Goal: Task Accomplishment & Management: Complete application form

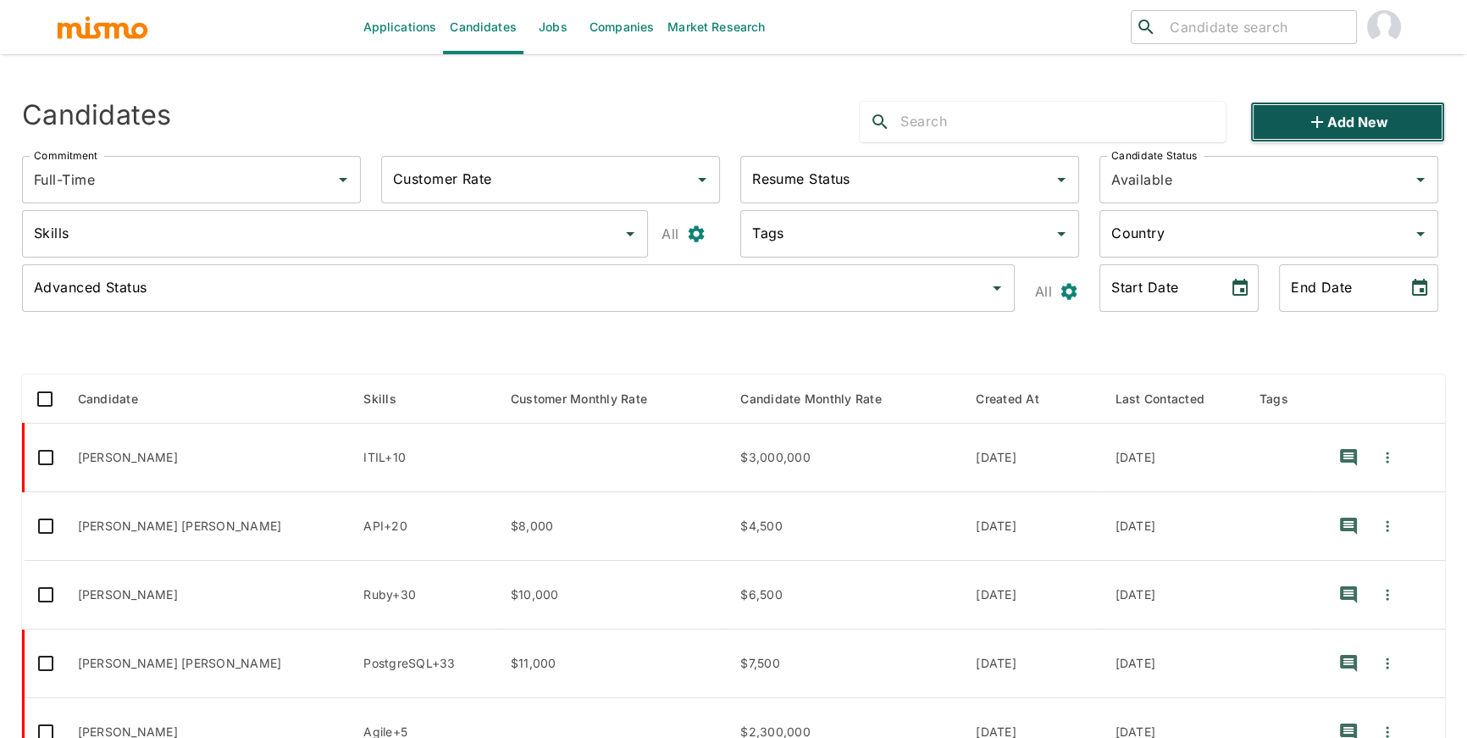
click at [1324, 114] on icon "button" at bounding box center [1317, 122] width 20 height 20
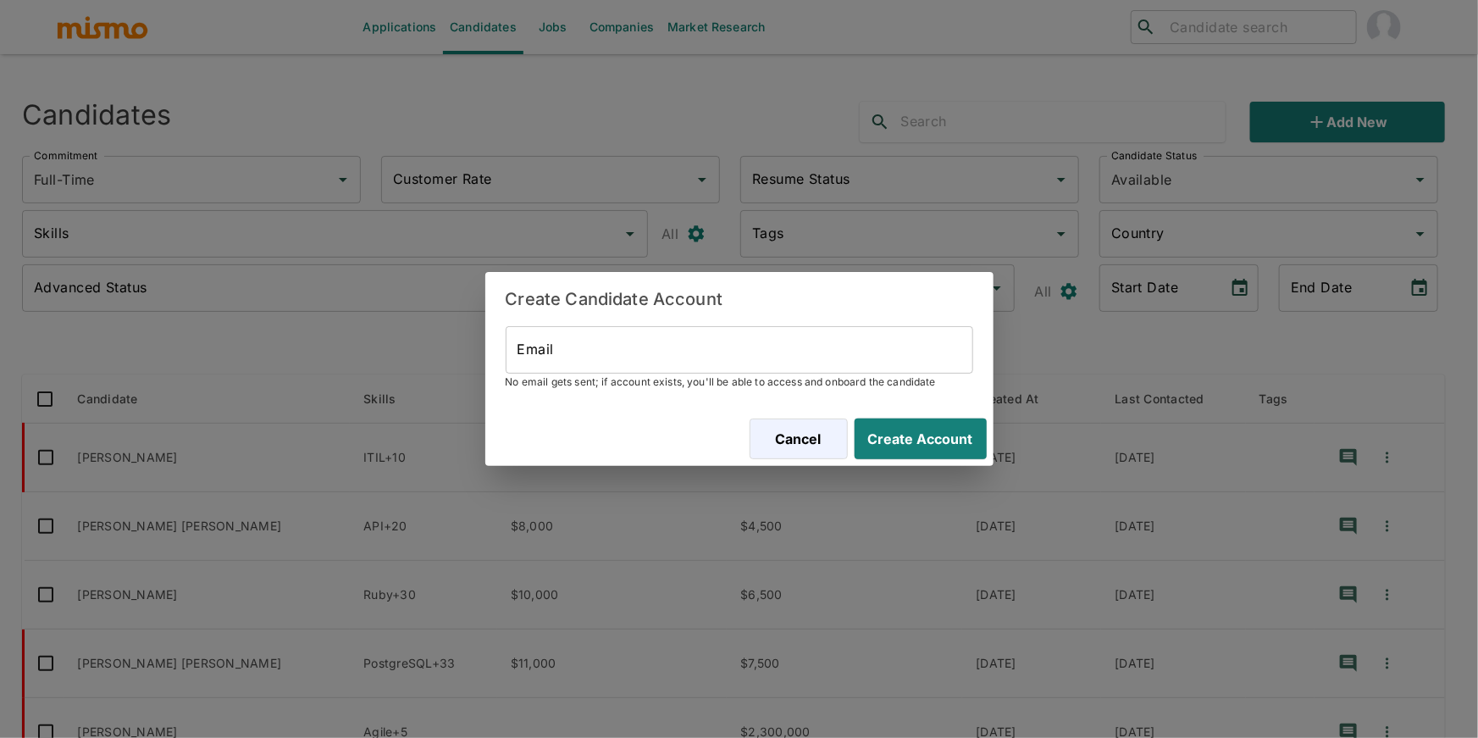
click at [852, 358] on input "Email" at bounding box center [740, 349] width 468 height 47
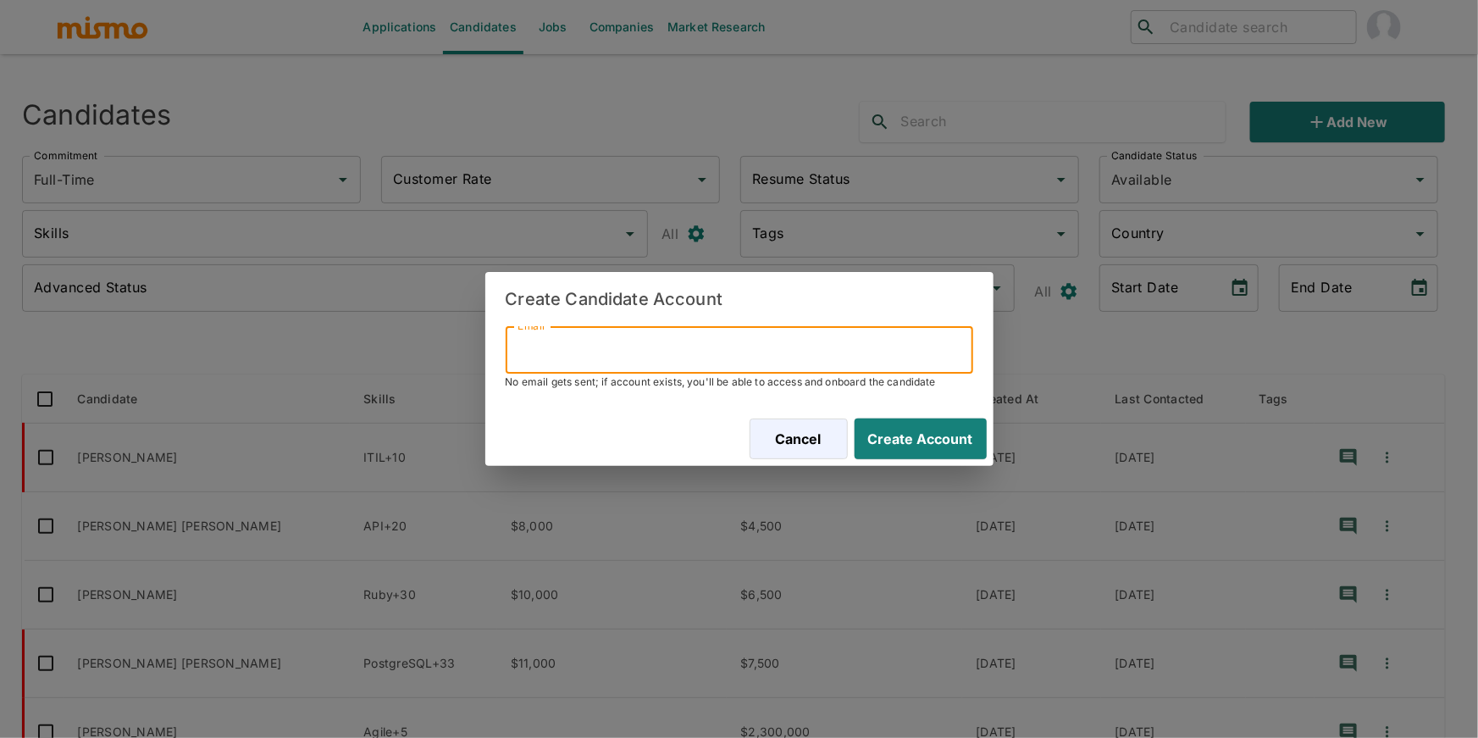
paste input "[EMAIL_ADDRESS][DOMAIN_NAME]"
type input "[EMAIL_ADDRESS][DOMAIN_NAME]"
click at [954, 422] on button "Create Account" at bounding box center [917, 438] width 139 height 41
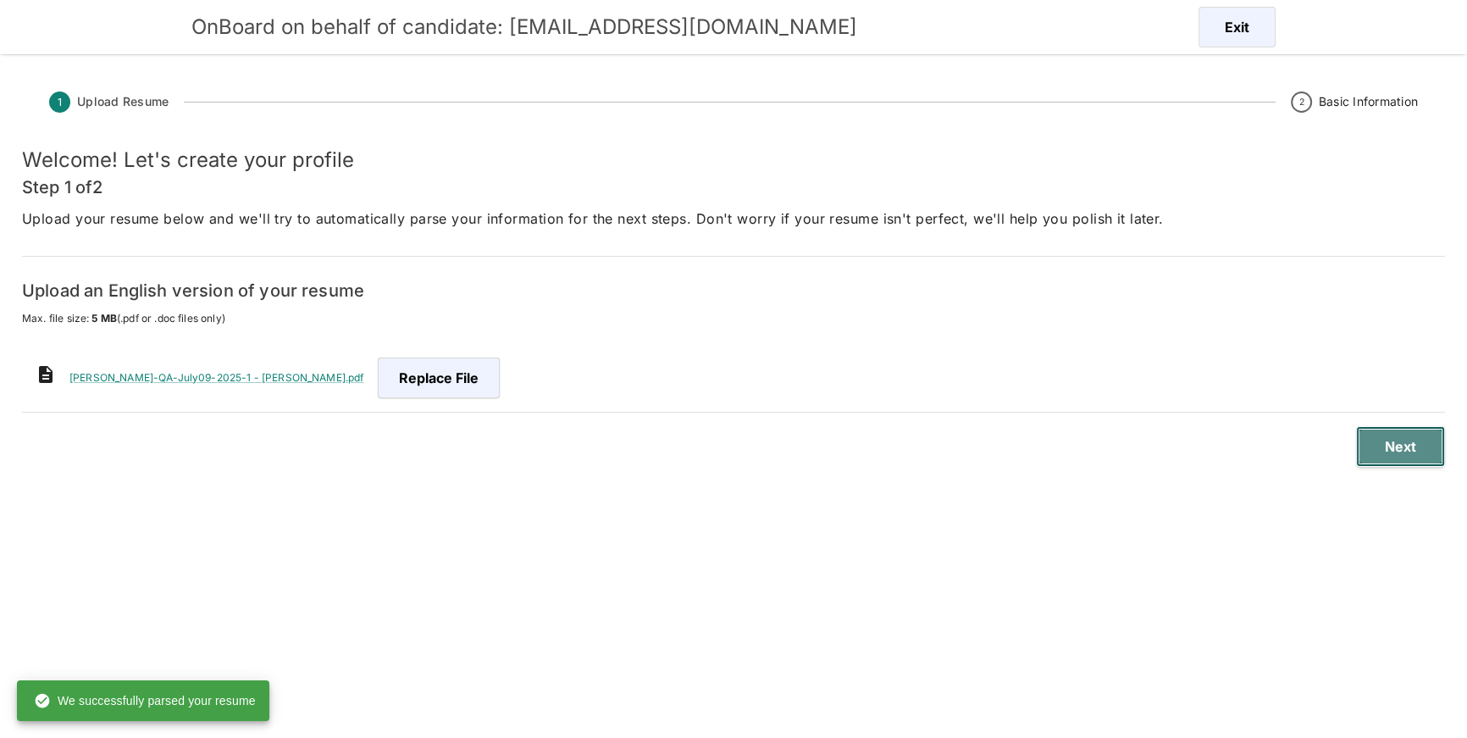
click at [1379, 440] on button "Next" at bounding box center [1400, 446] width 89 height 41
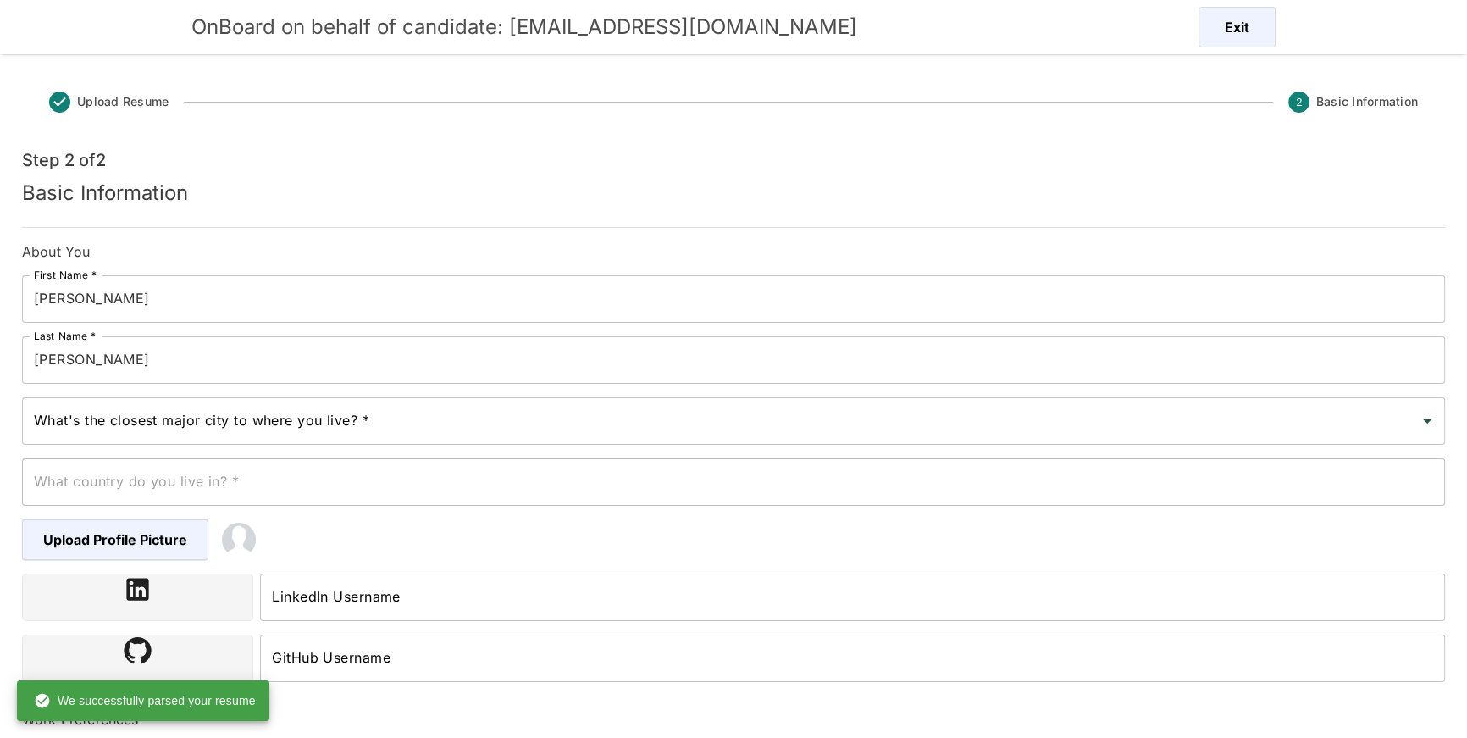
click at [913, 402] on div "What's the closest major city to where you live? *" at bounding box center [733, 420] width 1423 height 47
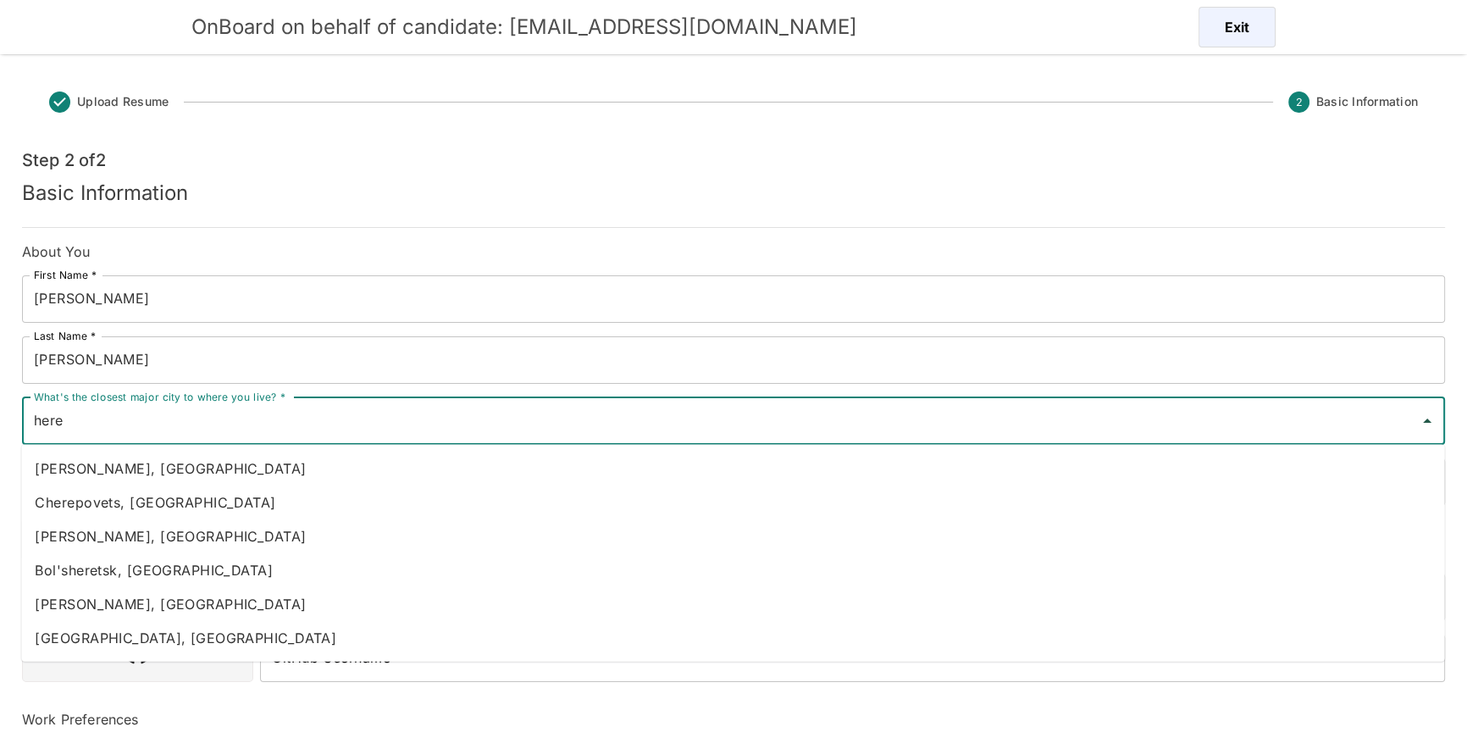
click at [584, 471] on li "[PERSON_NAME], [GEOGRAPHIC_DATA]" at bounding box center [732, 468] width 1423 height 34
type input "[PERSON_NAME], [GEOGRAPHIC_DATA]"
type input "[GEOGRAPHIC_DATA]"
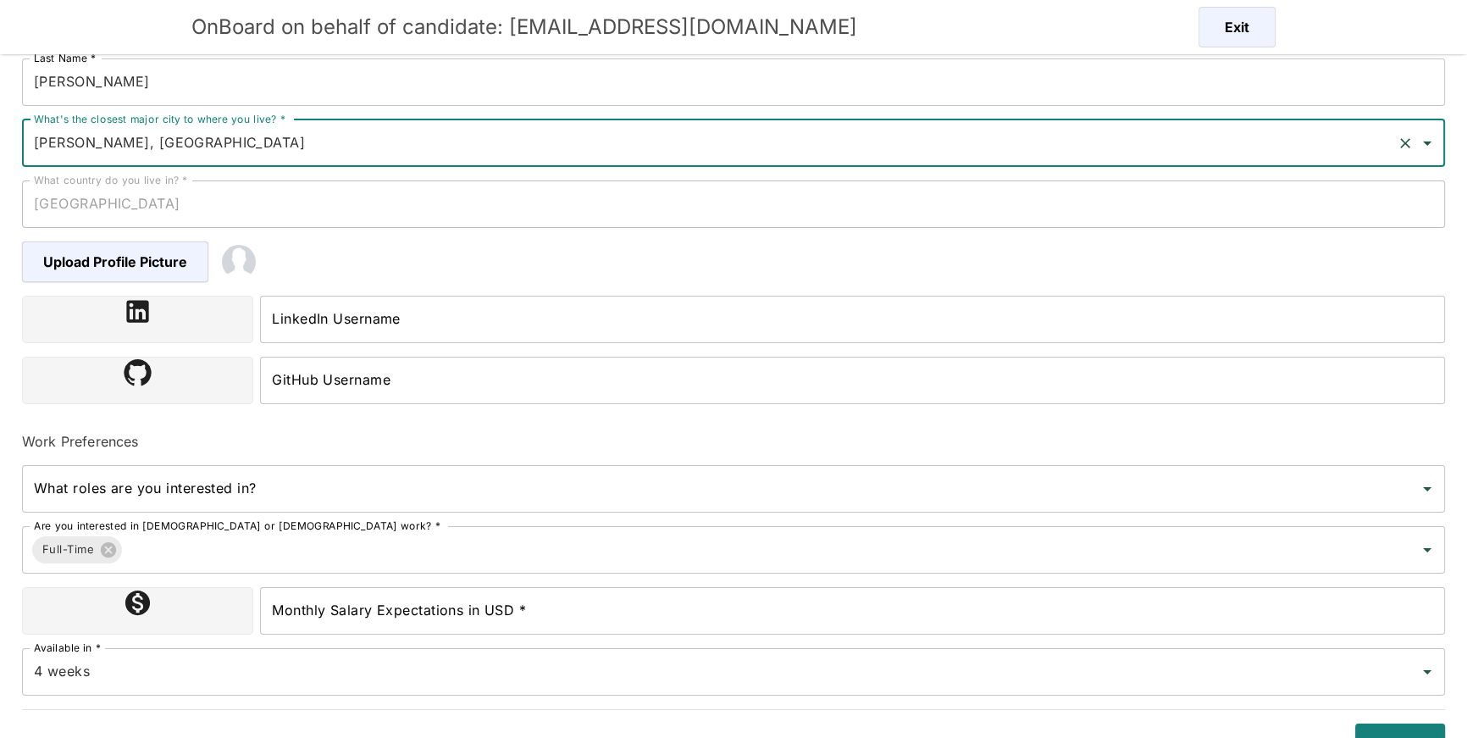
scroll to position [303, 0]
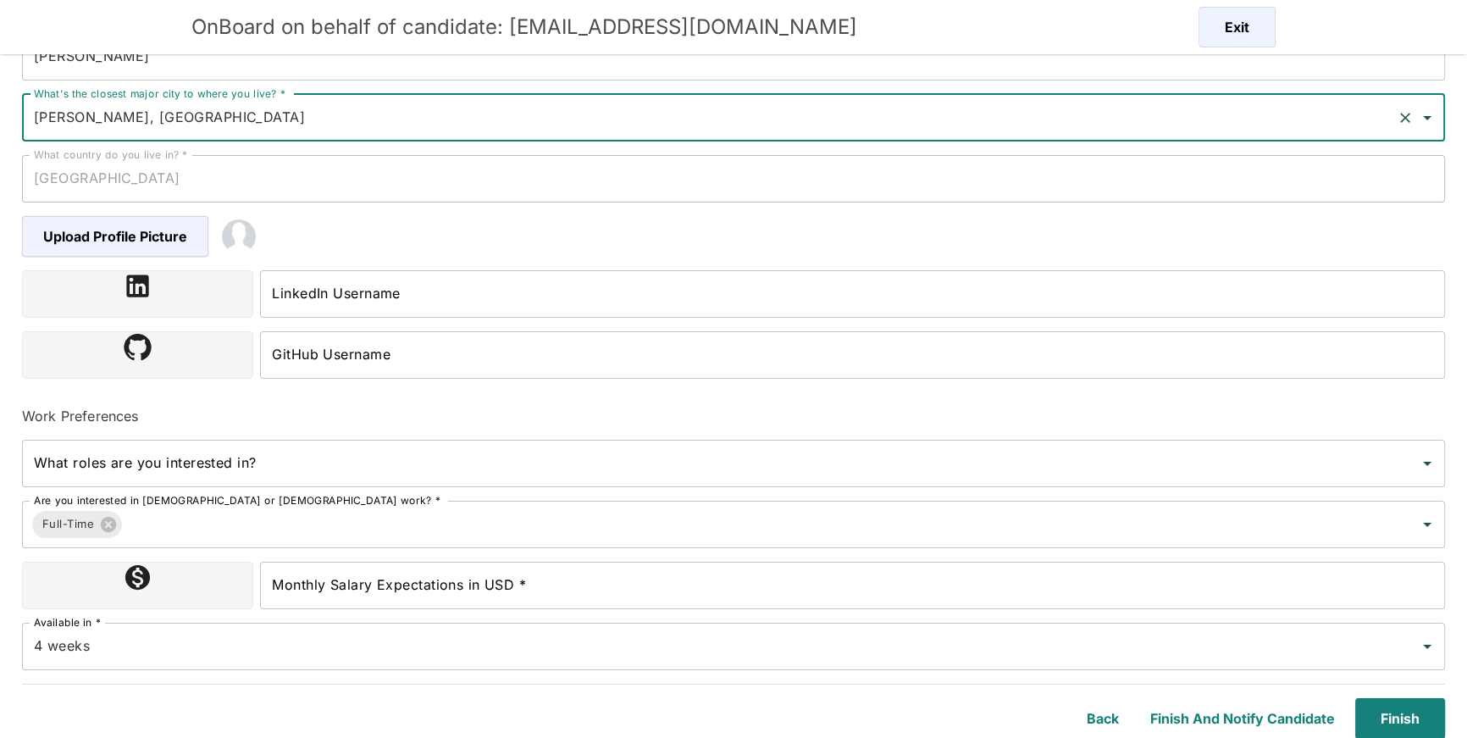
type input "[PERSON_NAME], [GEOGRAPHIC_DATA]"
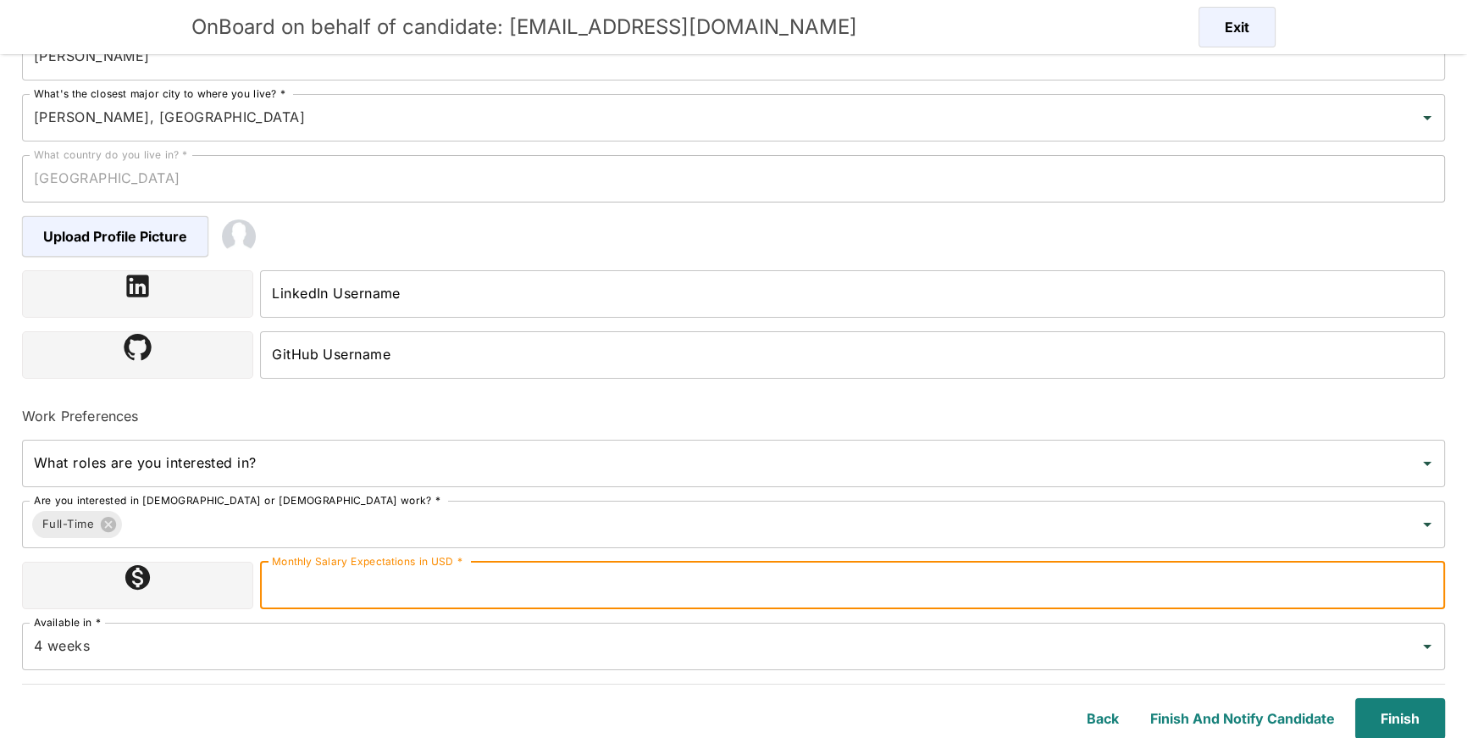
click at [596, 584] on input "Monthly Salary Expectations in USD *" at bounding box center [852, 585] width 1185 height 47
type input "2800000"
click at [634, 645] on input "4 weeks" at bounding box center [710, 646] width 1360 height 32
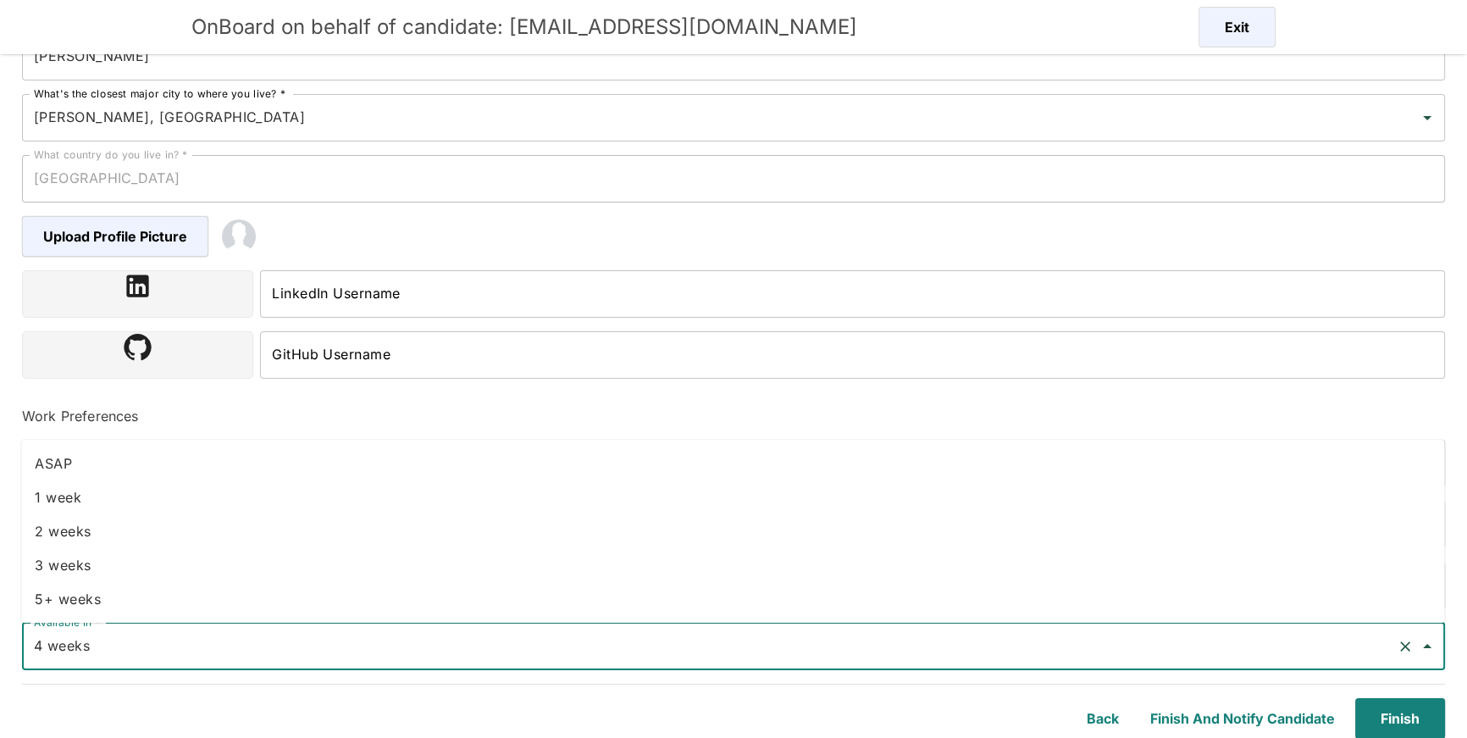
click at [418, 456] on li "ASAP" at bounding box center [732, 463] width 1423 height 34
type input "ASAP"
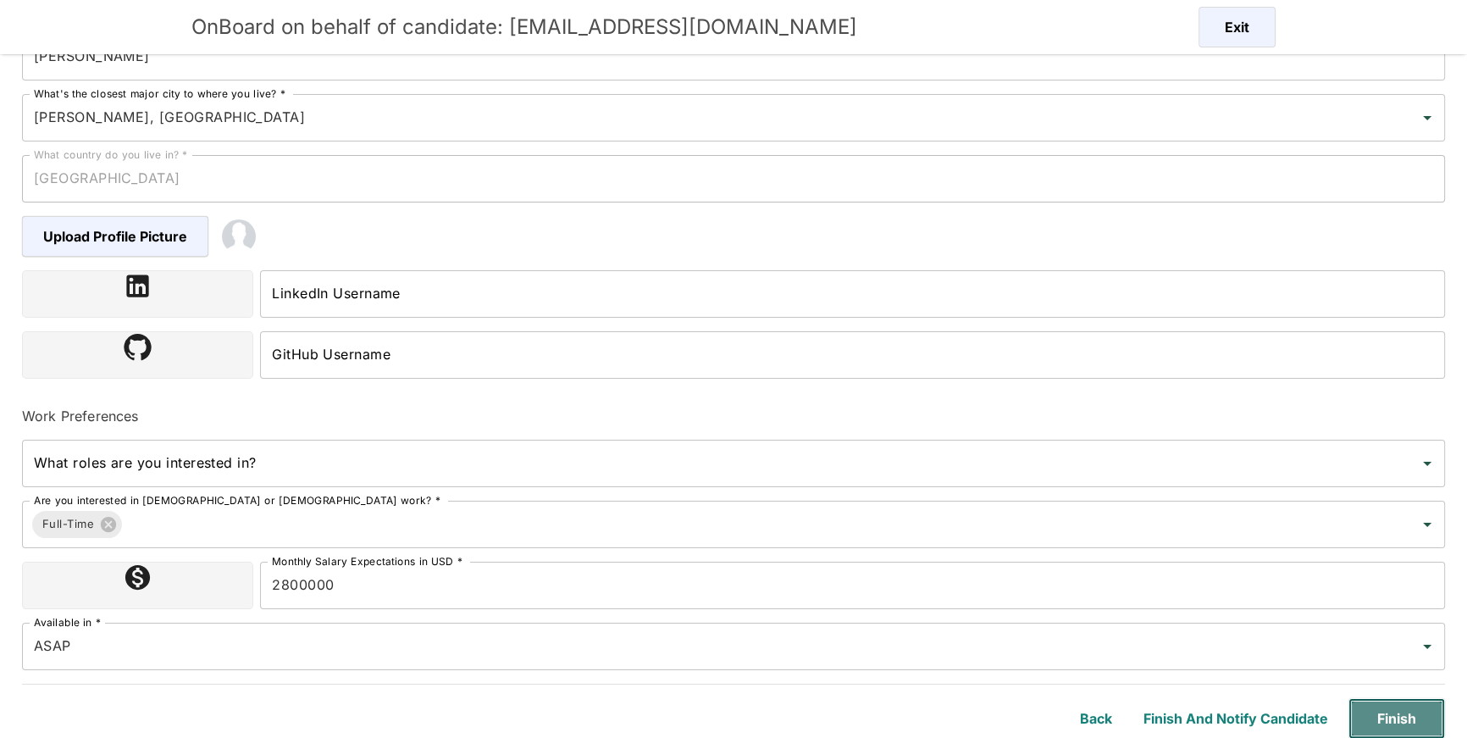
click at [1386, 717] on button "Finish" at bounding box center [1396, 718] width 97 height 41
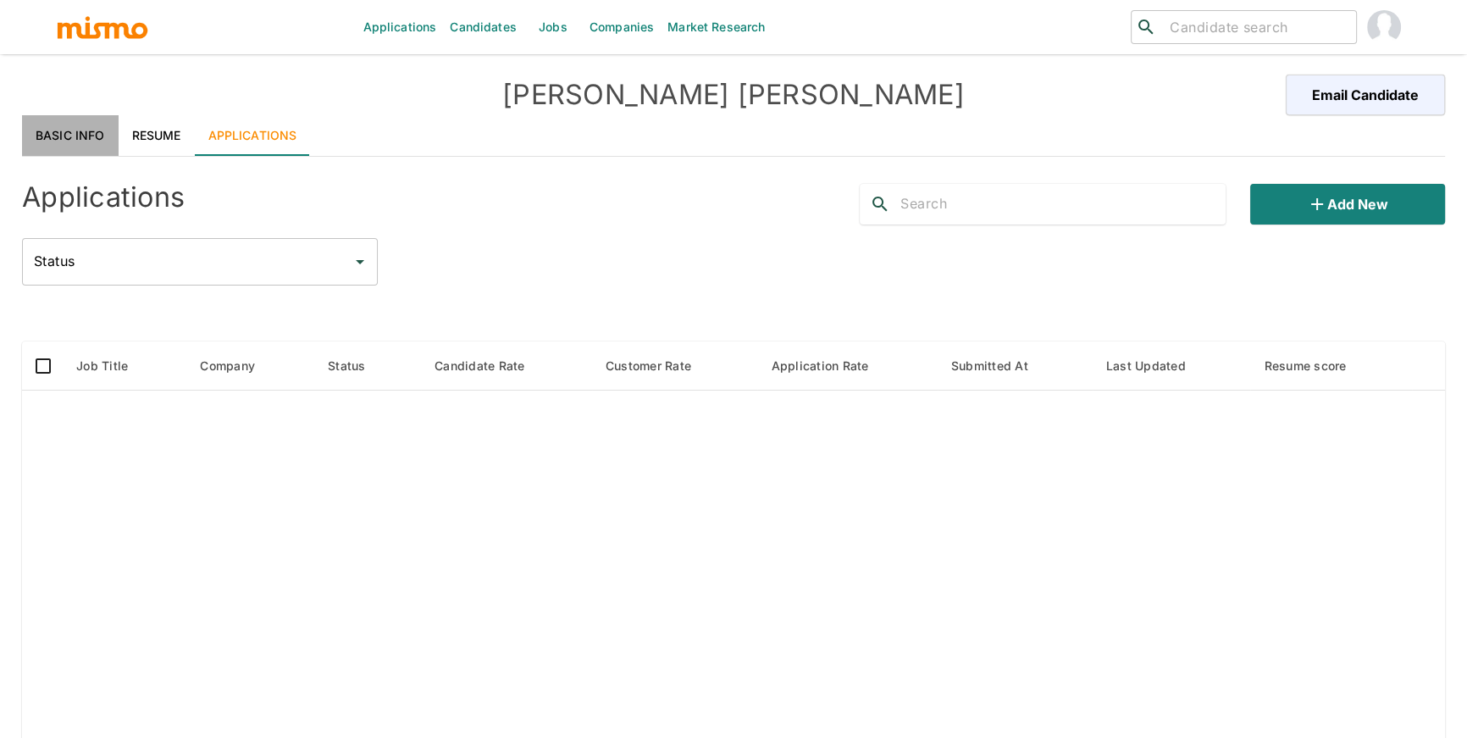
click at [86, 143] on link "Basic Info" at bounding box center [70, 135] width 97 height 41
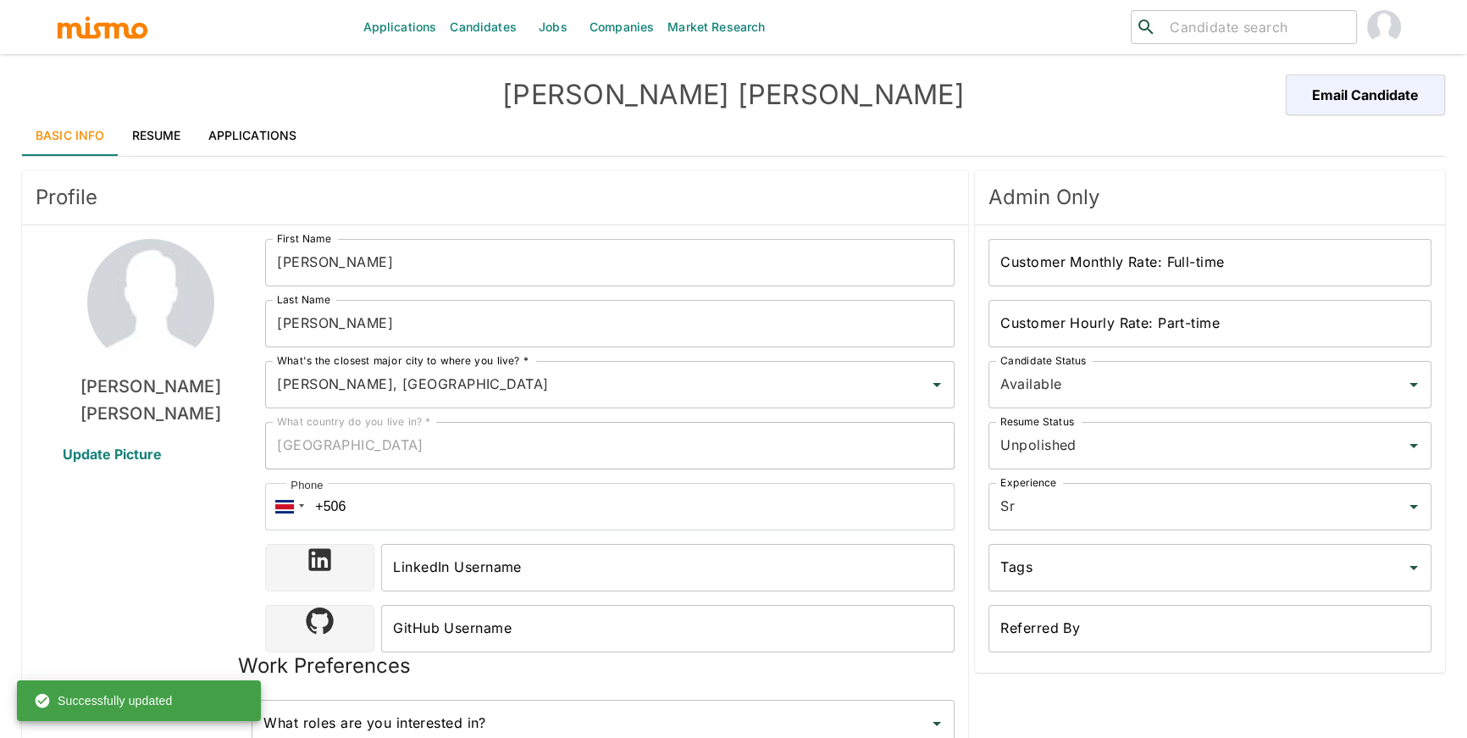
click at [292, 323] on input "[PERSON_NAME]" at bounding box center [609, 323] width 689 height 47
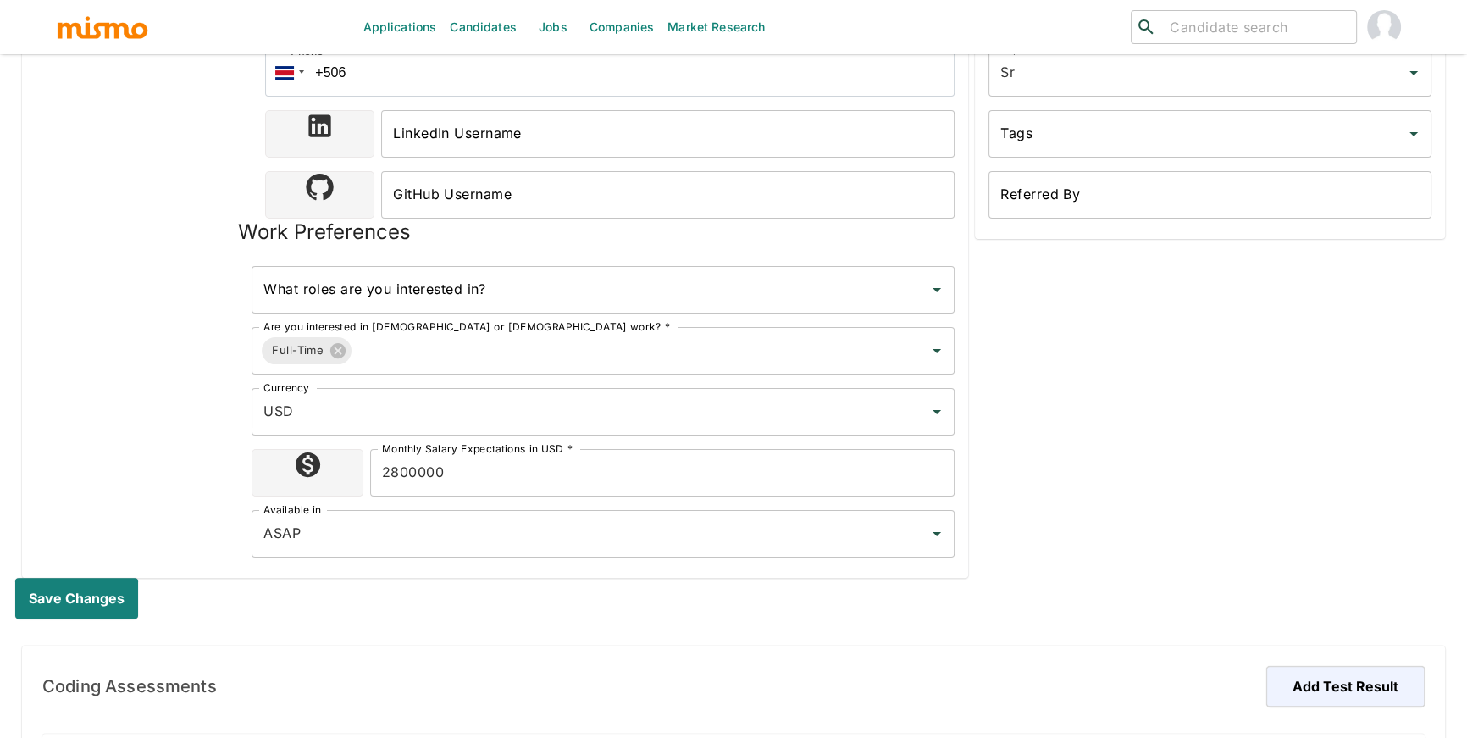
scroll to position [624, 0]
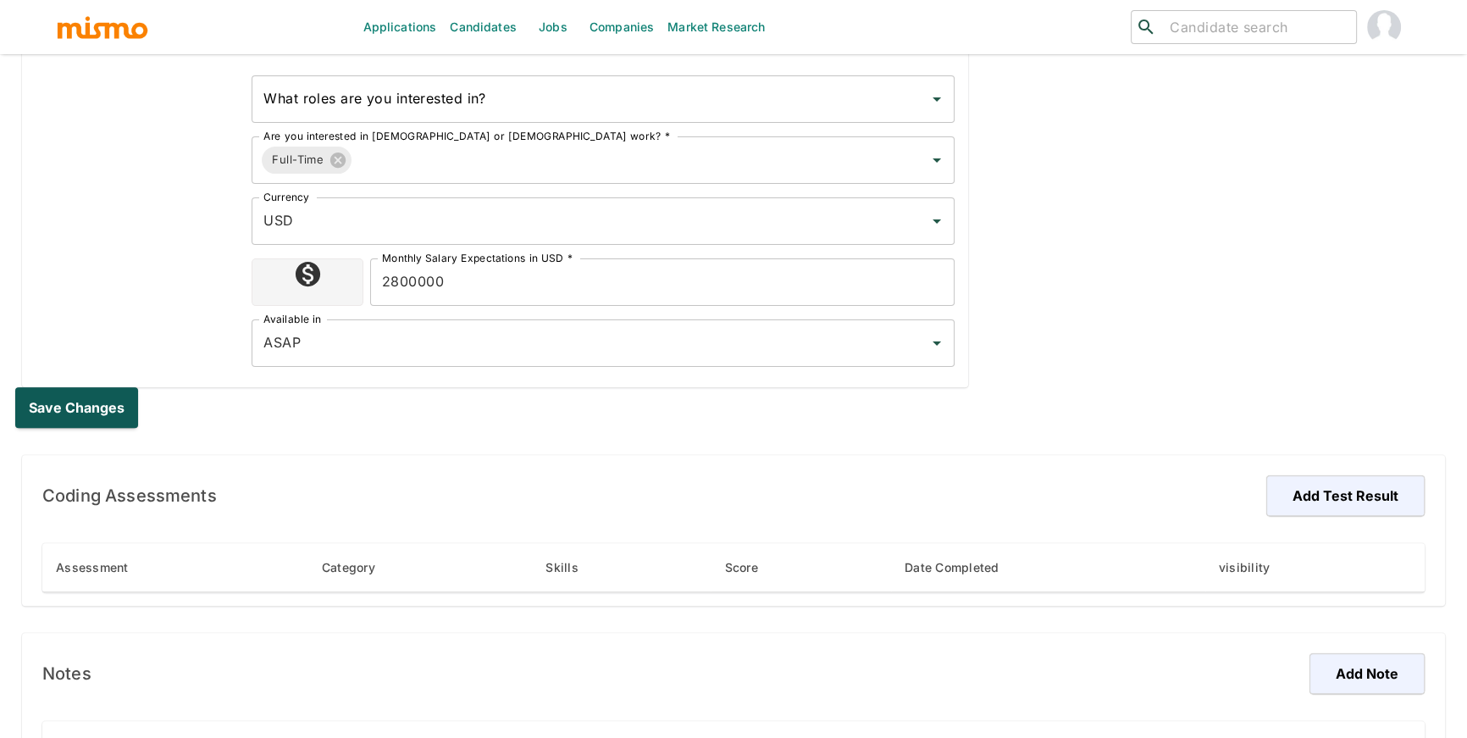
type input "[PERSON_NAME]"
click at [99, 390] on button "Save changes" at bounding box center [80, 407] width 130 height 41
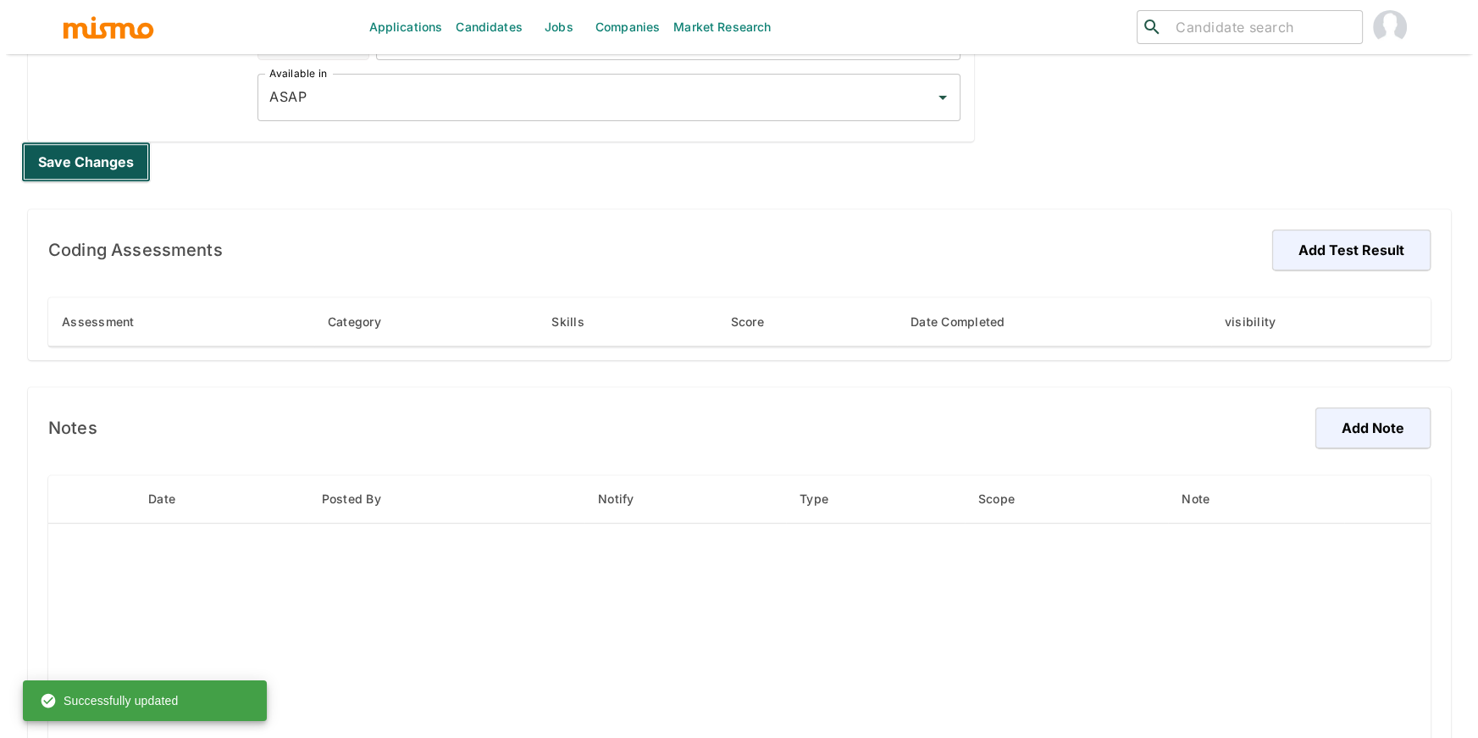
scroll to position [924, 0]
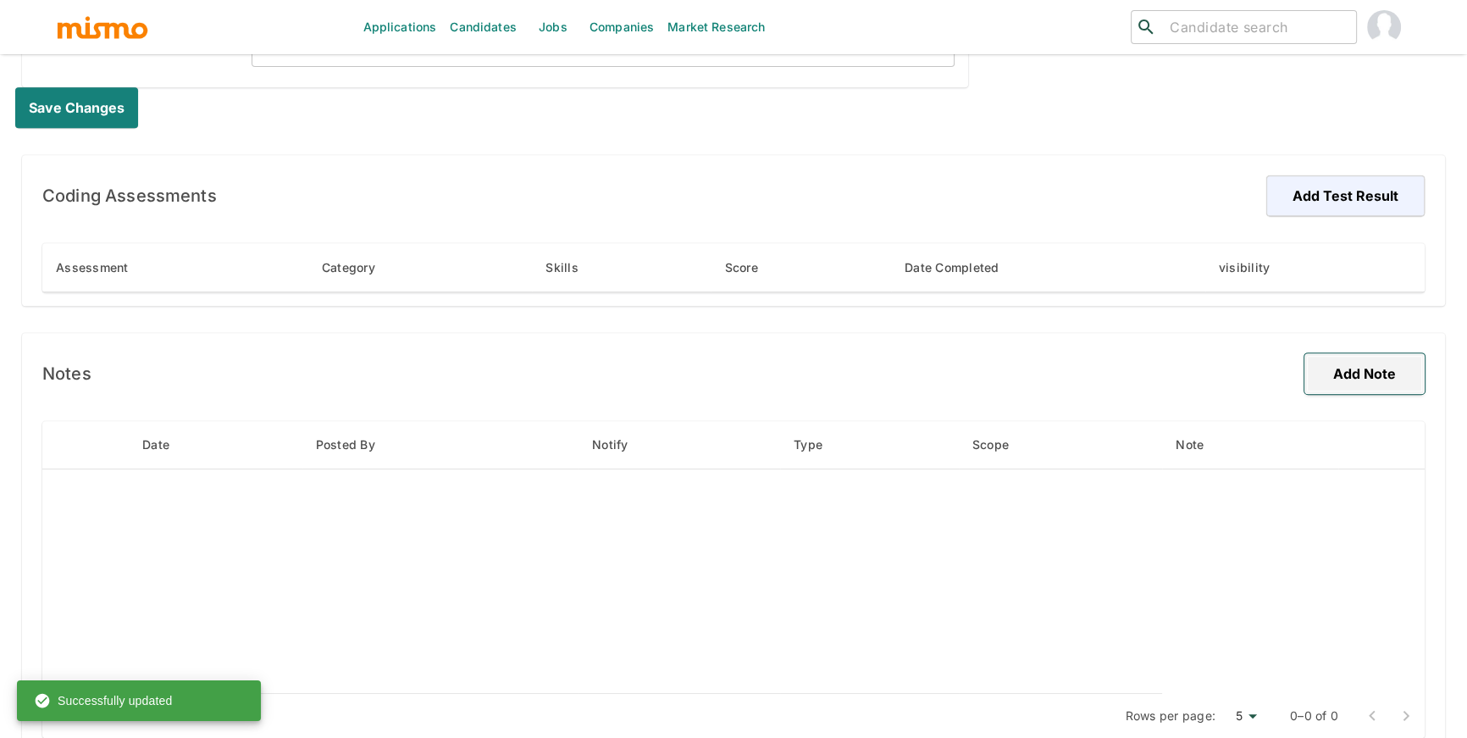
click at [1370, 389] on button "Add Note" at bounding box center [1364, 373] width 120 height 41
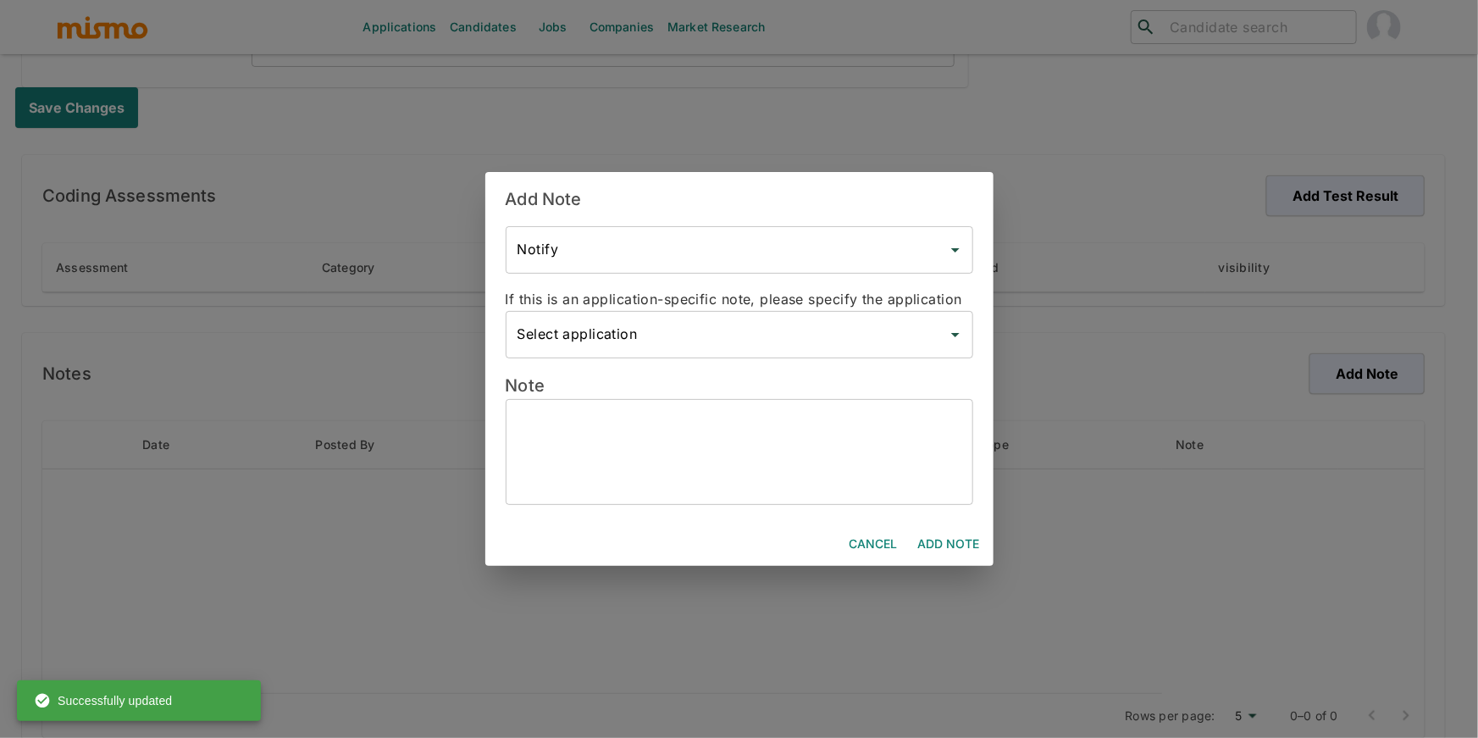
click at [710, 426] on textarea at bounding box center [740, 451] width 444 height 78
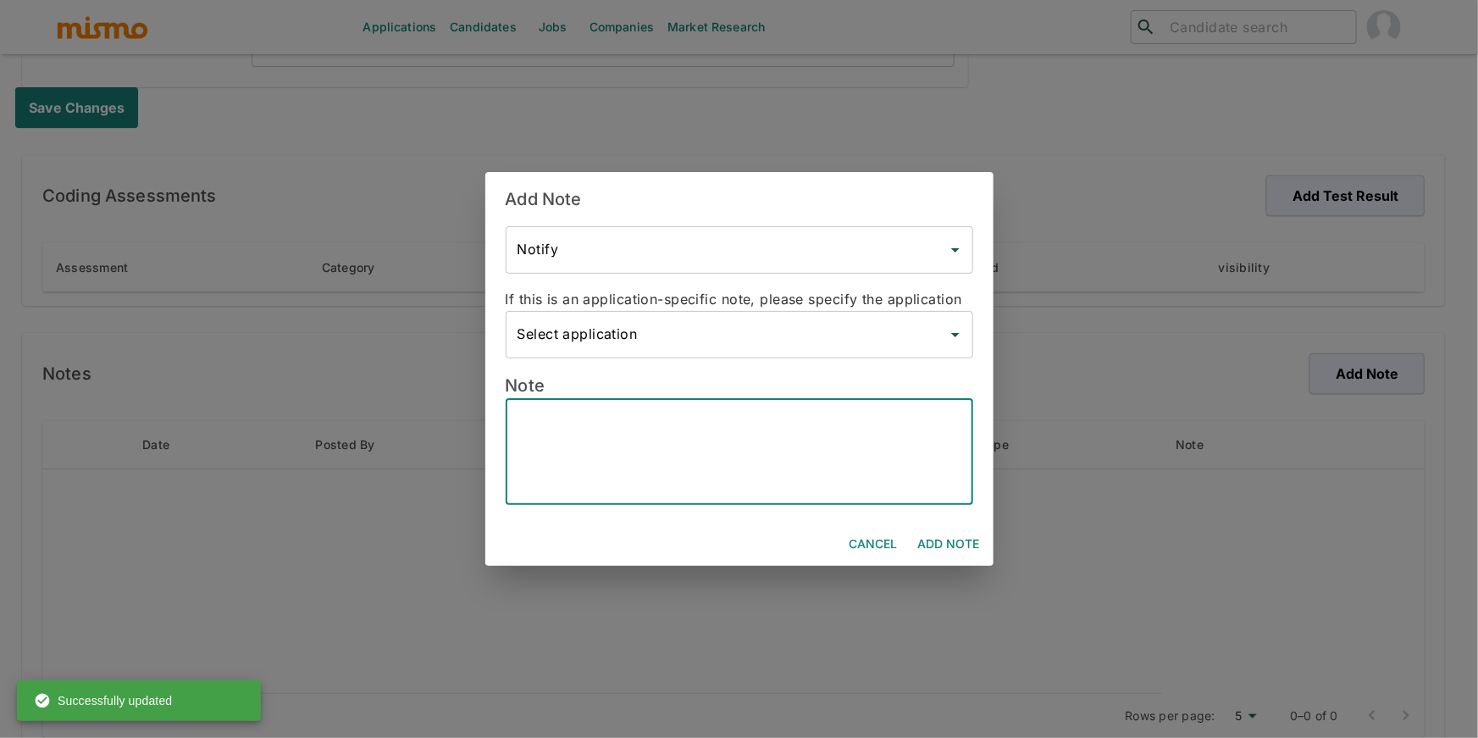
paste textarea "Candidate’s Name - [PERSON_NAME] Hybrid - Yes Bachelor’s Degree - High School D…"
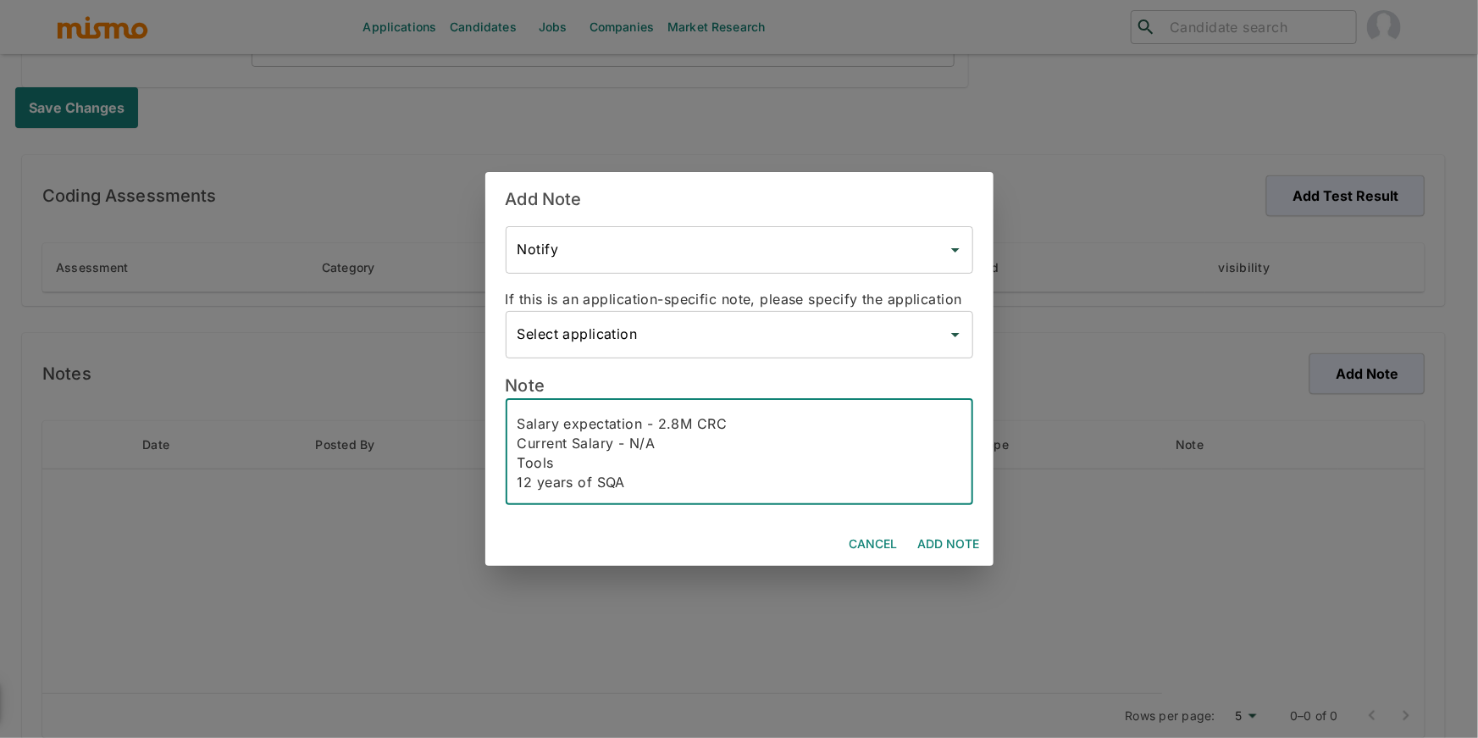
scroll to position [0, 0]
click at [514, 422] on div "Candidate’s Name - [PERSON_NAME] Hybrid - Yes Bachelor’s Degree - High School D…" at bounding box center [740, 452] width 468 height 106
click at [549, 426] on textarea "Candidate’s Name - [PERSON_NAME] Hybrid - Yes Bachelor’s Degree - High School D…" at bounding box center [740, 451] width 444 height 78
click at [804, 428] on textarea "Interview was on [DATE] - Candidate’s Name - [PERSON_NAME] Hybrid - Yes Bachelo…" at bounding box center [740, 451] width 444 height 78
type textarea "Interview was on [DATE] - 3pm Candidate’s Name - [PERSON_NAME] Hybrid - Yes Bac…"
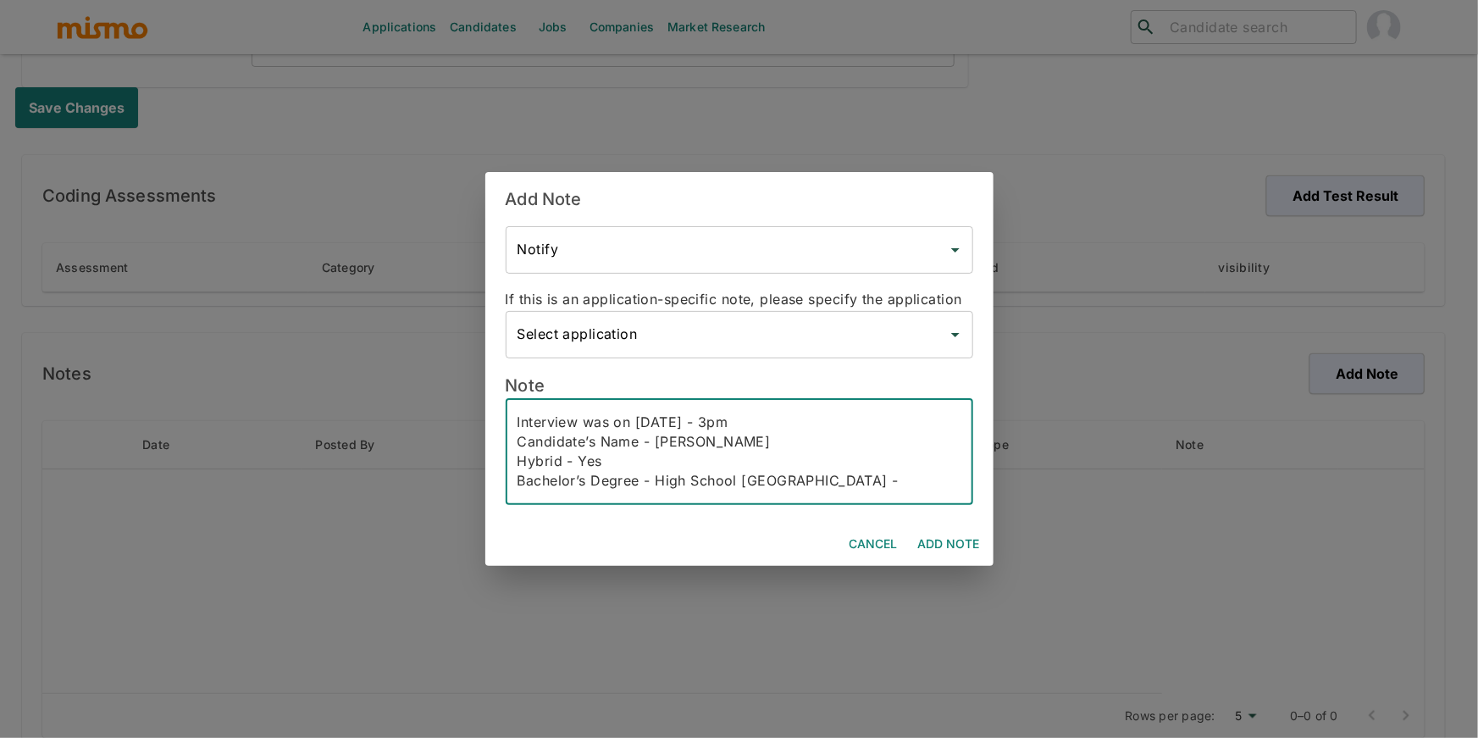
click at [950, 547] on button "Add Note" at bounding box center [948, 544] width 75 height 31
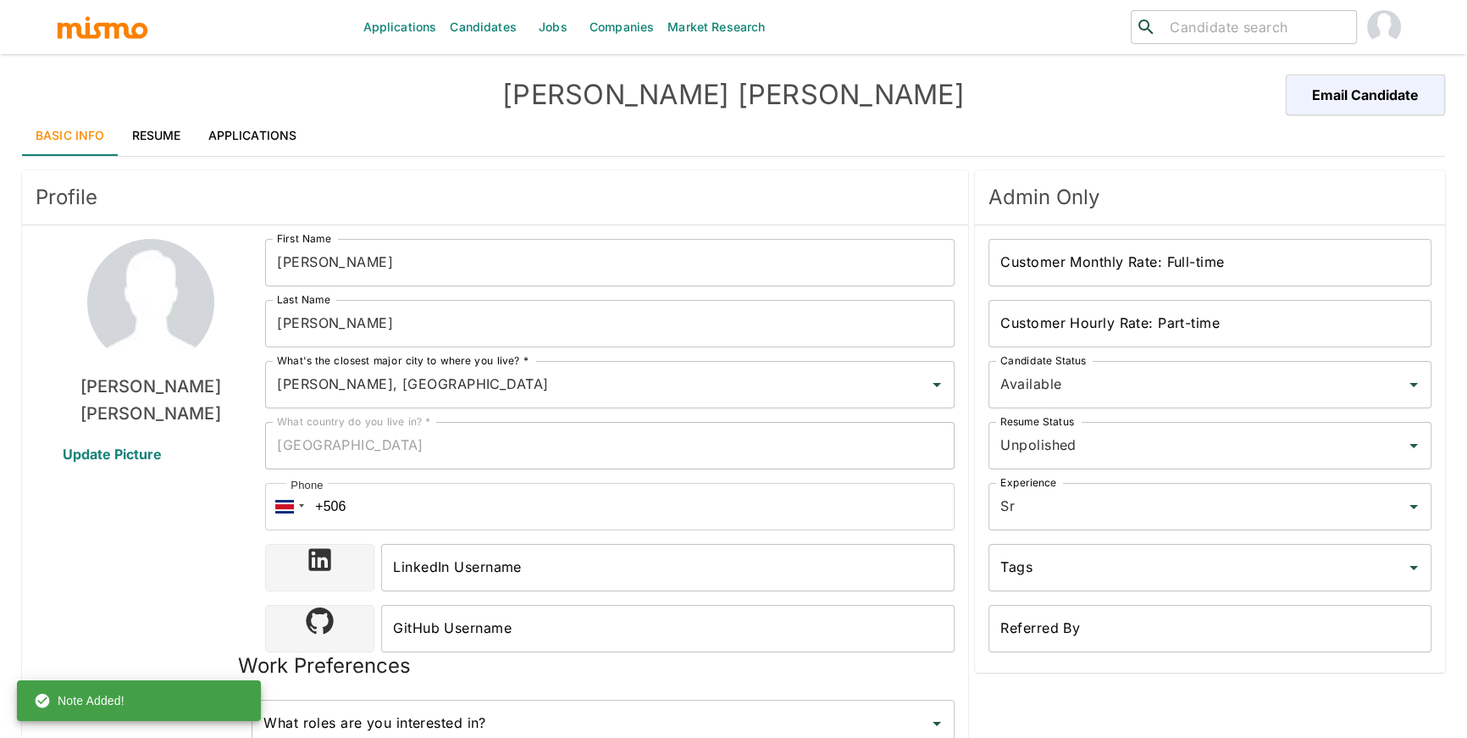
click at [466, 33] on link "Candidates" at bounding box center [483, 27] width 80 height 54
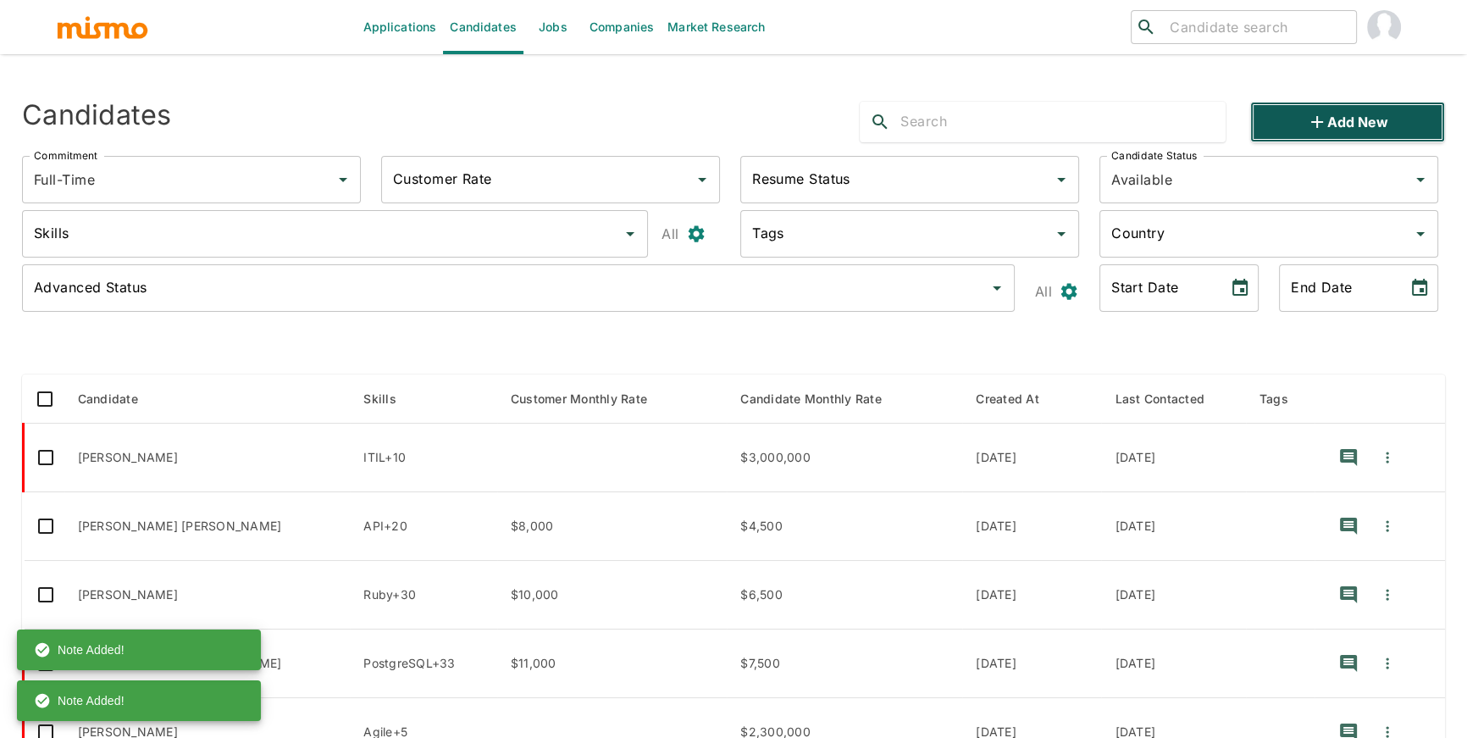
click at [1343, 132] on button "Add new" at bounding box center [1347, 122] width 195 height 41
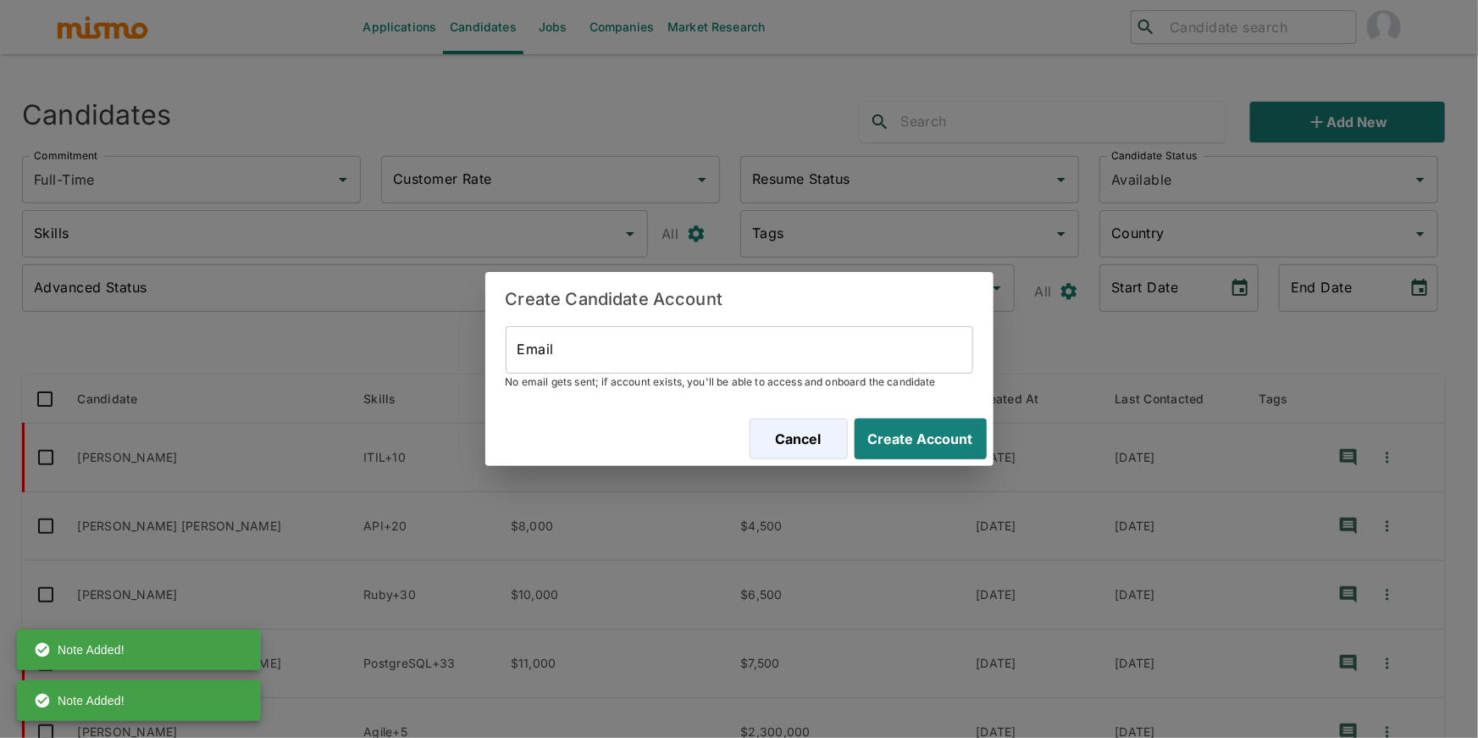
click at [731, 362] on input "Email" at bounding box center [740, 349] width 468 height 47
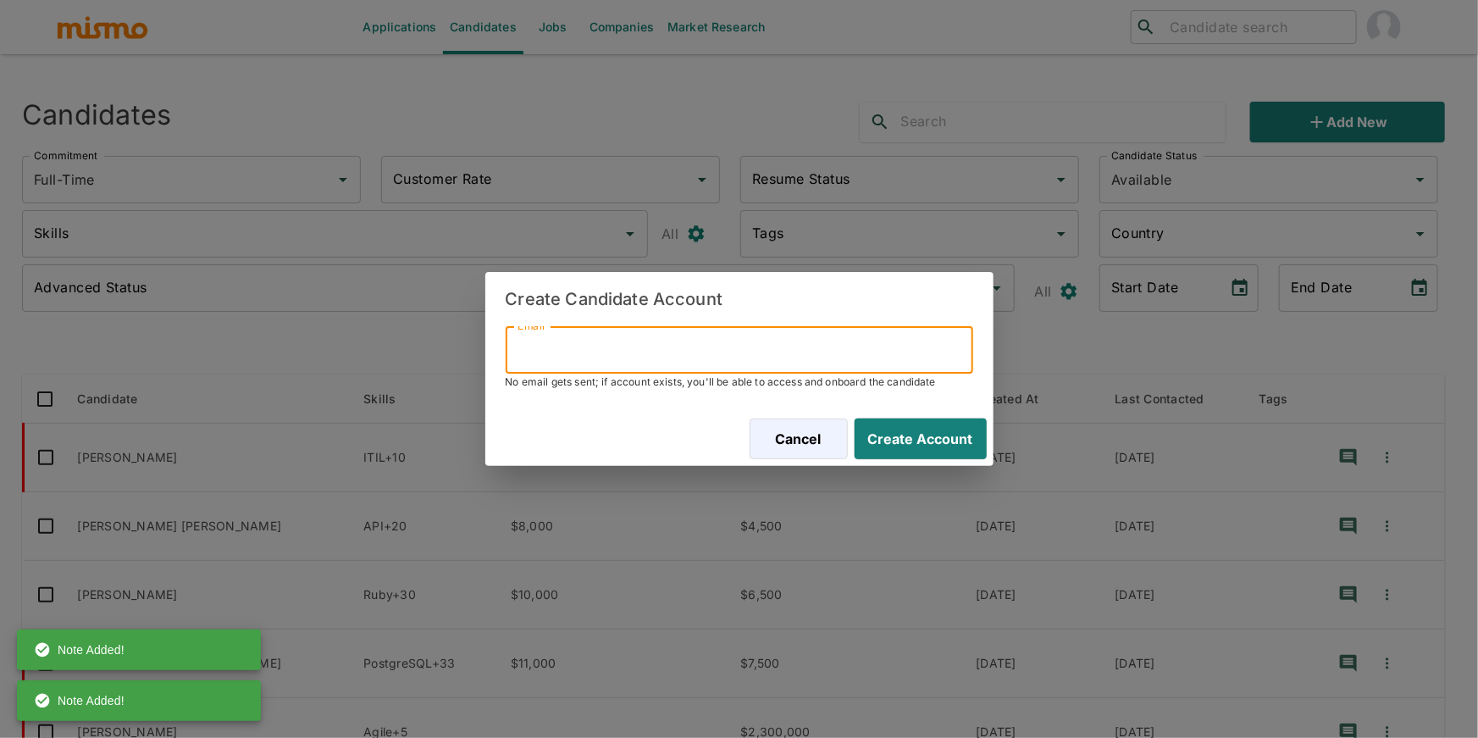
paste input "[EMAIL_ADDRESS][DOMAIN_NAME]"
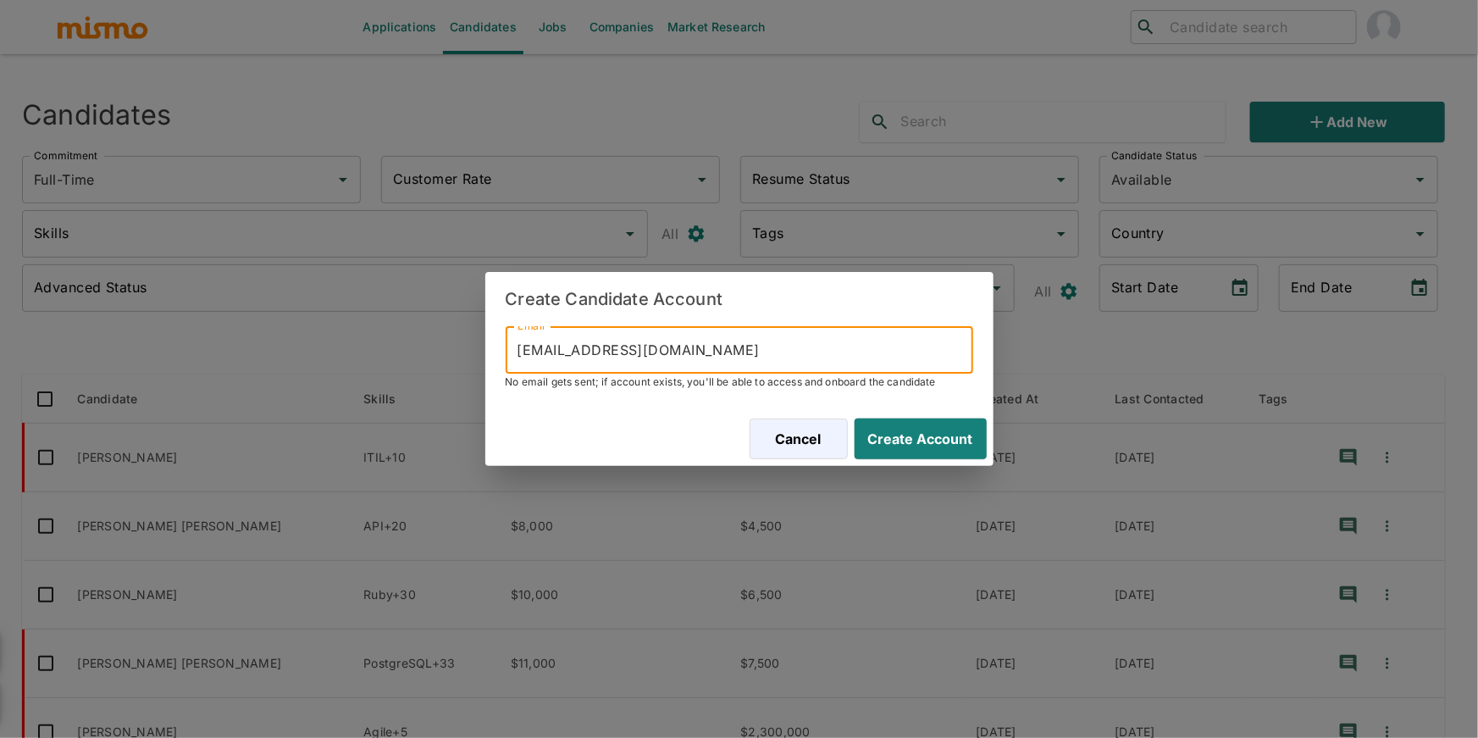
type input "[EMAIL_ADDRESS][DOMAIN_NAME]"
click at [855, 418] on button "Create Account" at bounding box center [921, 438] width 132 height 41
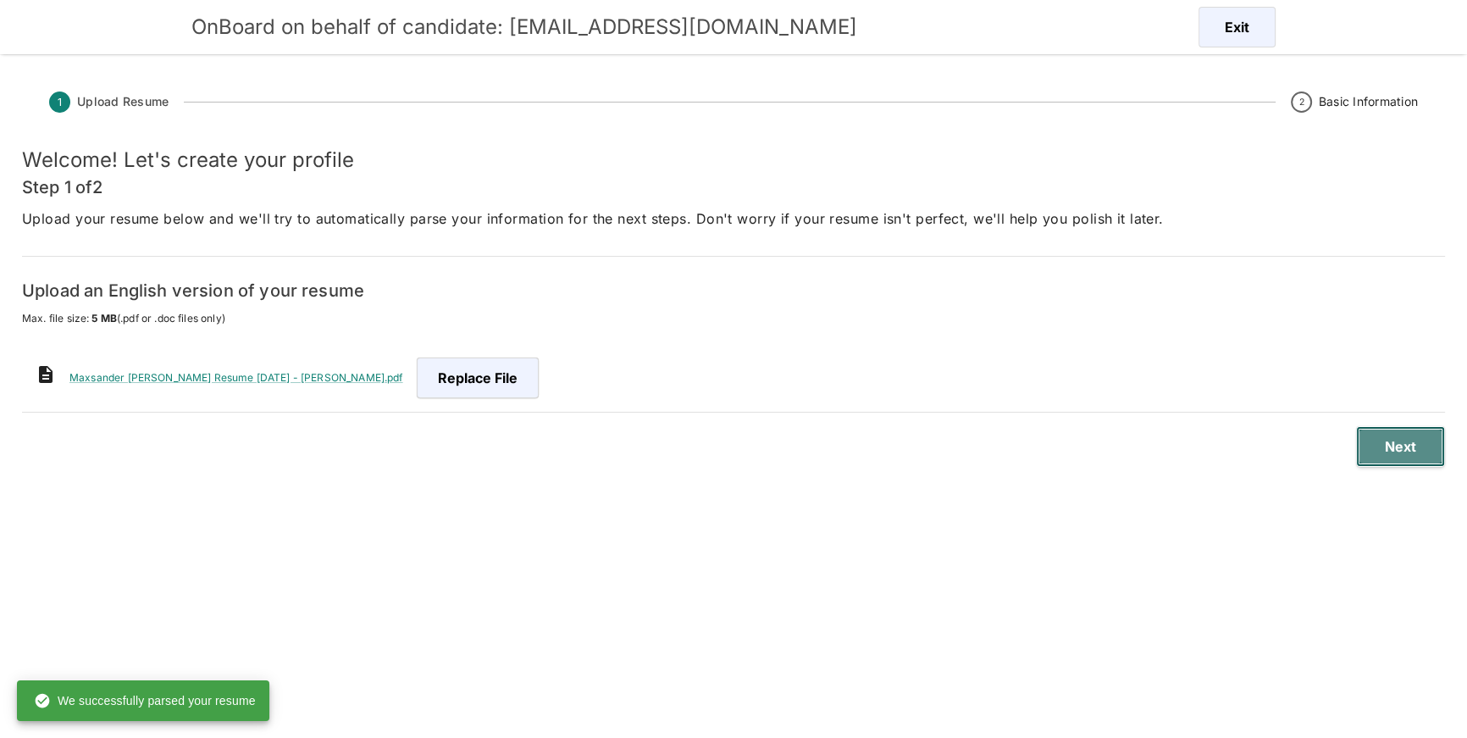
click at [1404, 440] on button "Next" at bounding box center [1400, 446] width 89 height 41
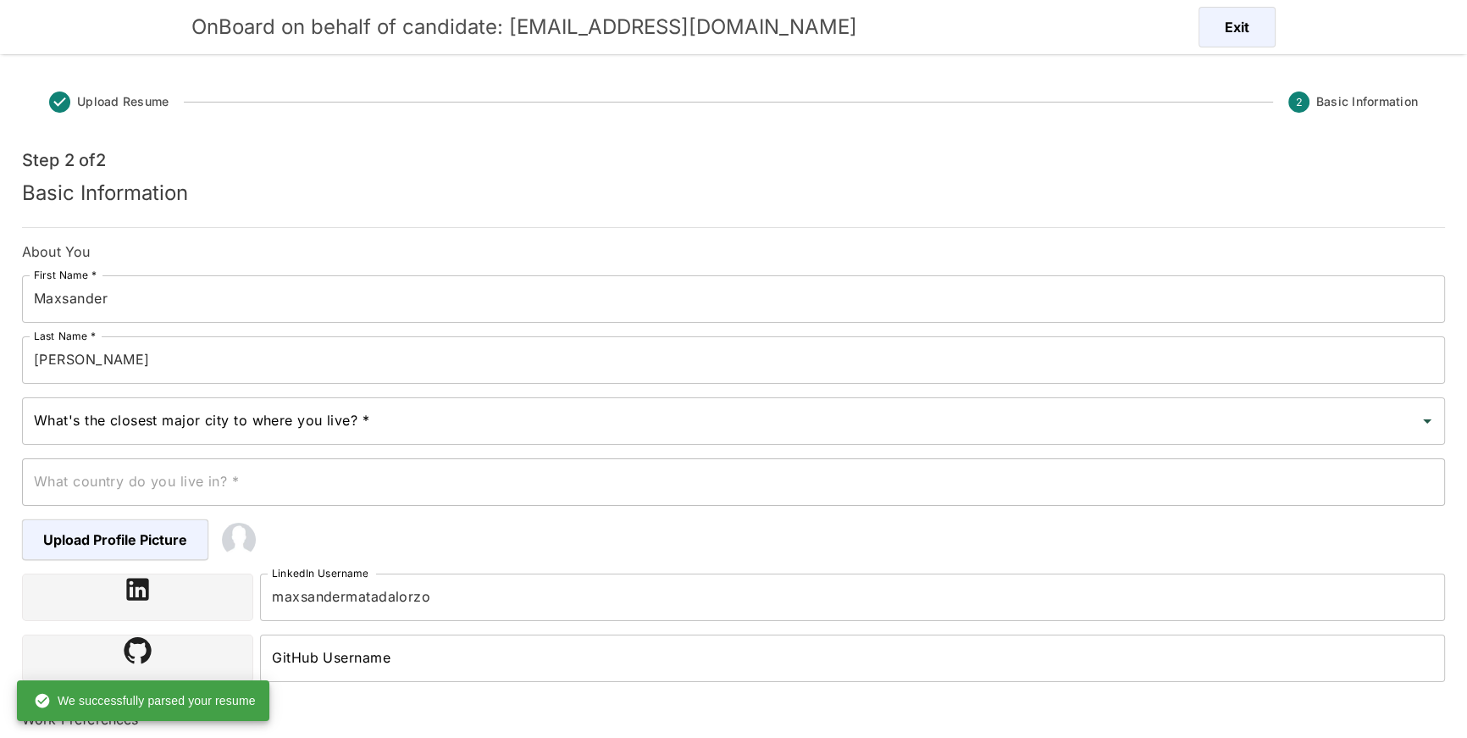
click at [258, 303] on input "Maxsander" at bounding box center [733, 298] width 1423 height 47
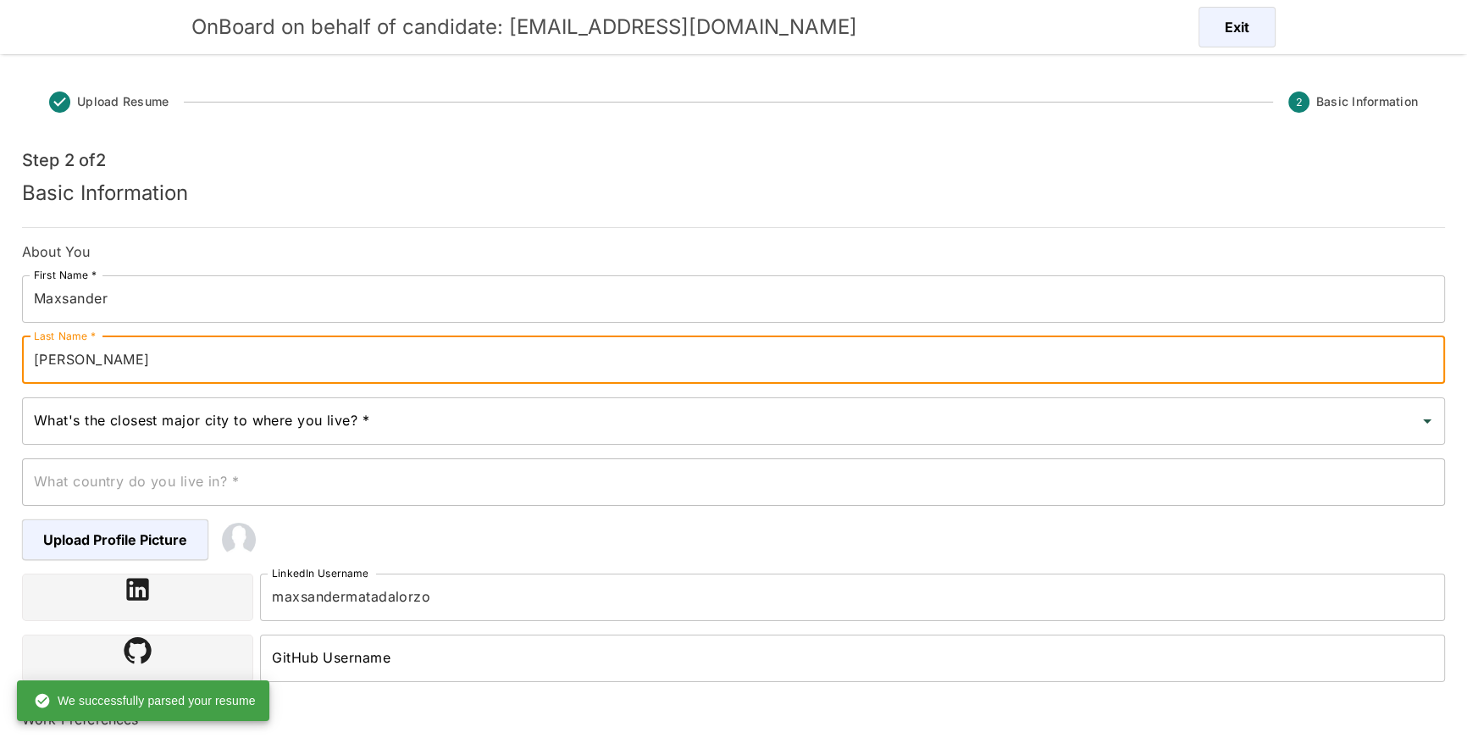
click at [216, 363] on input "[PERSON_NAME]" at bounding box center [733, 359] width 1423 height 47
click at [226, 367] on input "[PERSON_NAME]" at bounding box center [733, 359] width 1423 height 47
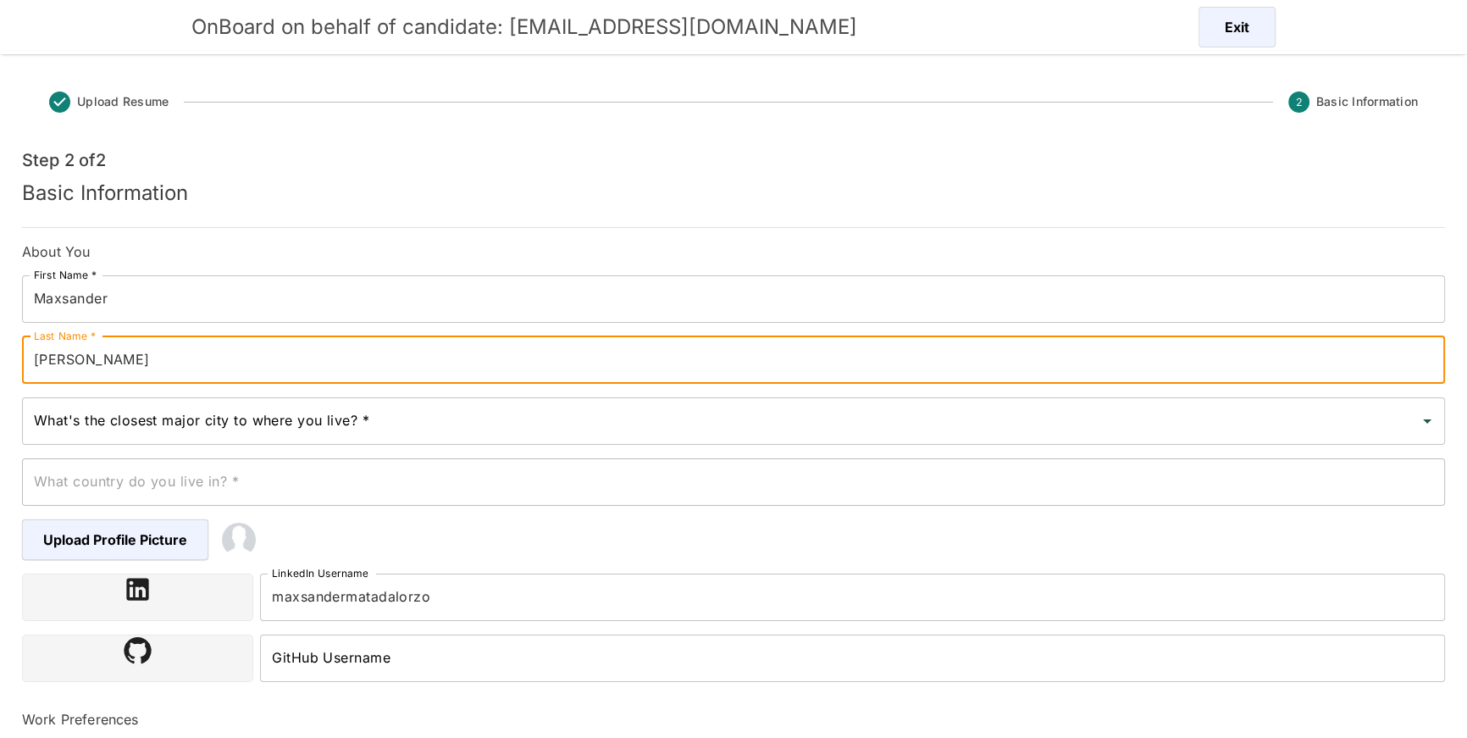
type input "[PERSON_NAME]"
click at [233, 416] on input "What's the closest major city to where you live? *" at bounding box center [721, 421] width 1382 height 32
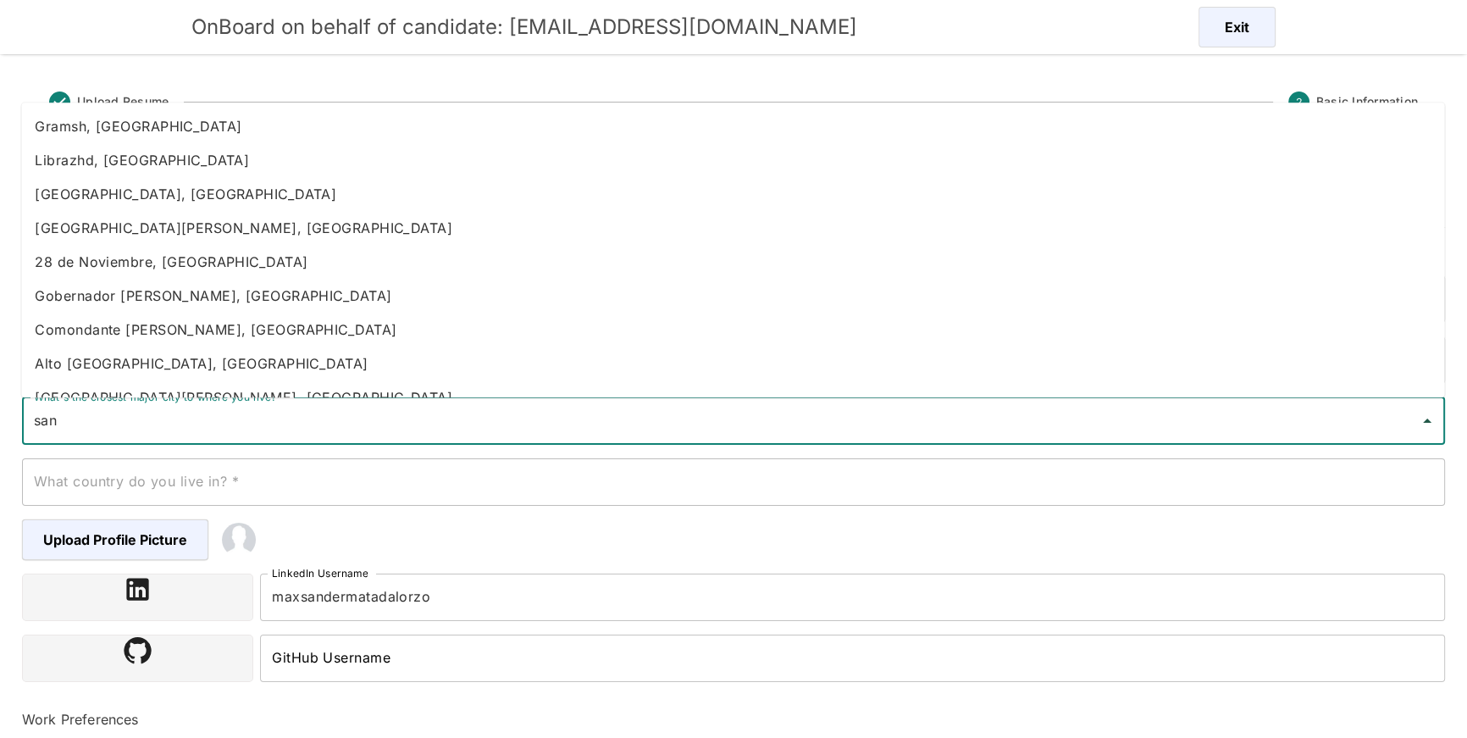
scroll to position [3, 0]
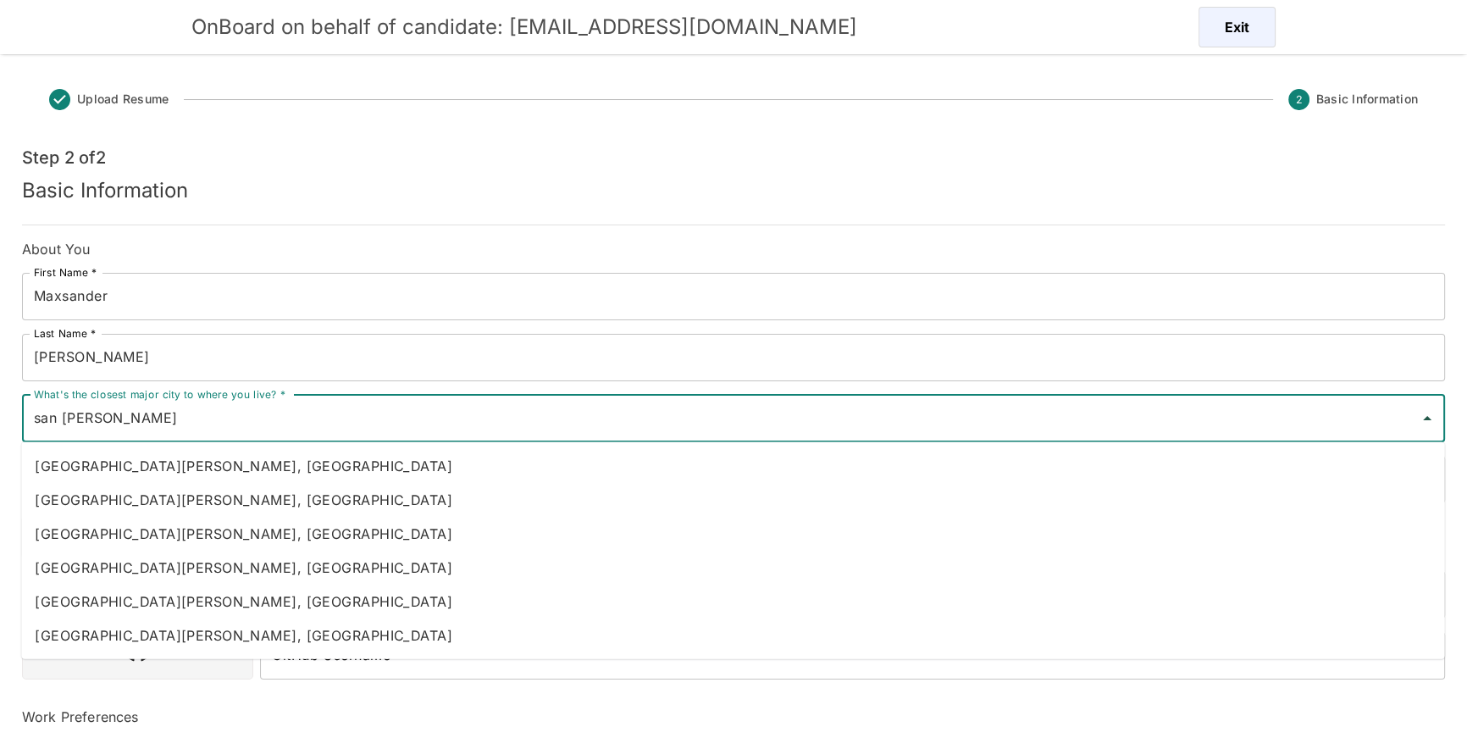
click at [133, 522] on li "[GEOGRAPHIC_DATA][PERSON_NAME], [GEOGRAPHIC_DATA]" at bounding box center [732, 534] width 1423 height 34
type input "[GEOGRAPHIC_DATA][PERSON_NAME], [GEOGRAPHIC_DATA]"
type input "[GEOGRAPHIC_DATA]"
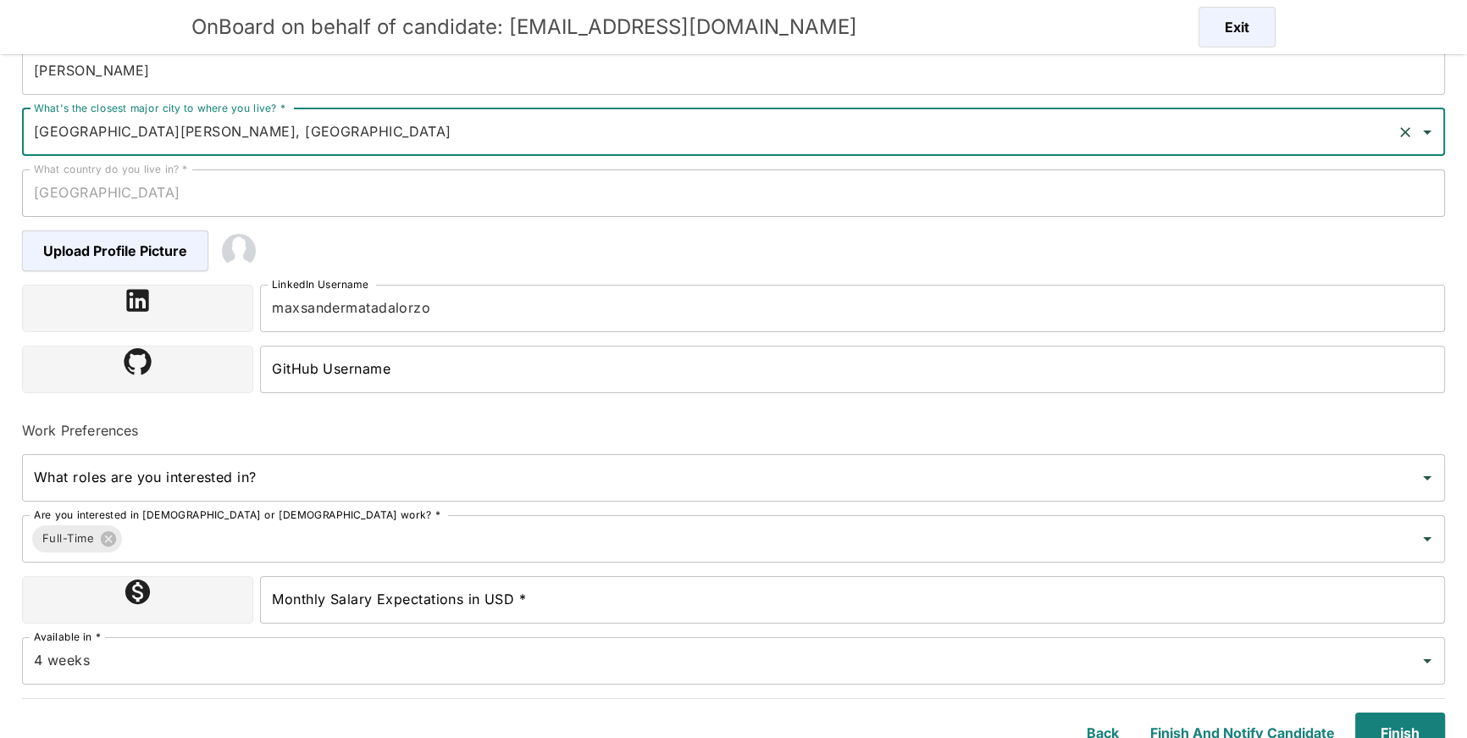
scroll to position [296, 0]
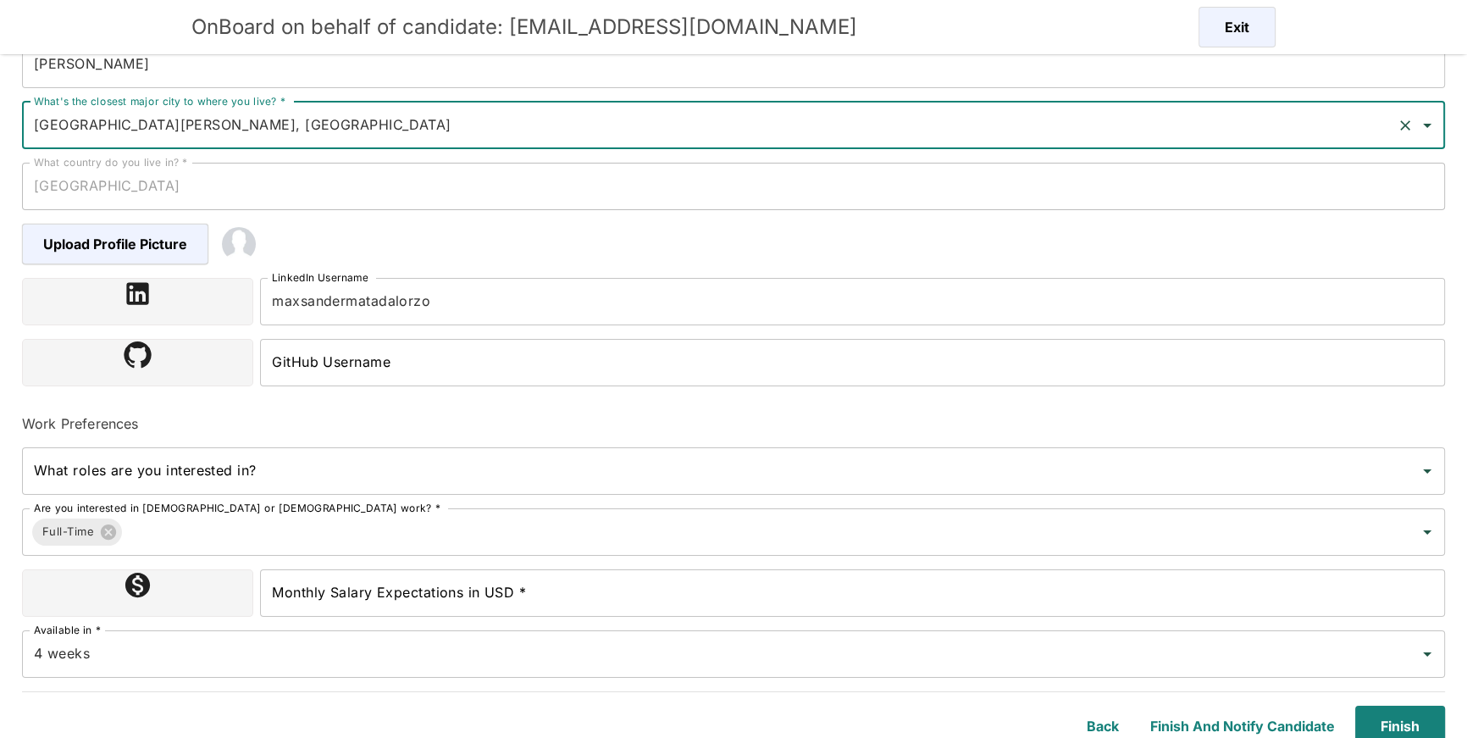
type input "[GEOGRAPHIC_DATA][PERSON_NAME], [GEOGRAPHIC_DATA]"
click at [352, 602] on input "Monthly Salary Expectations in USD *" at bounding box center [852, 592] width 1185 height 47
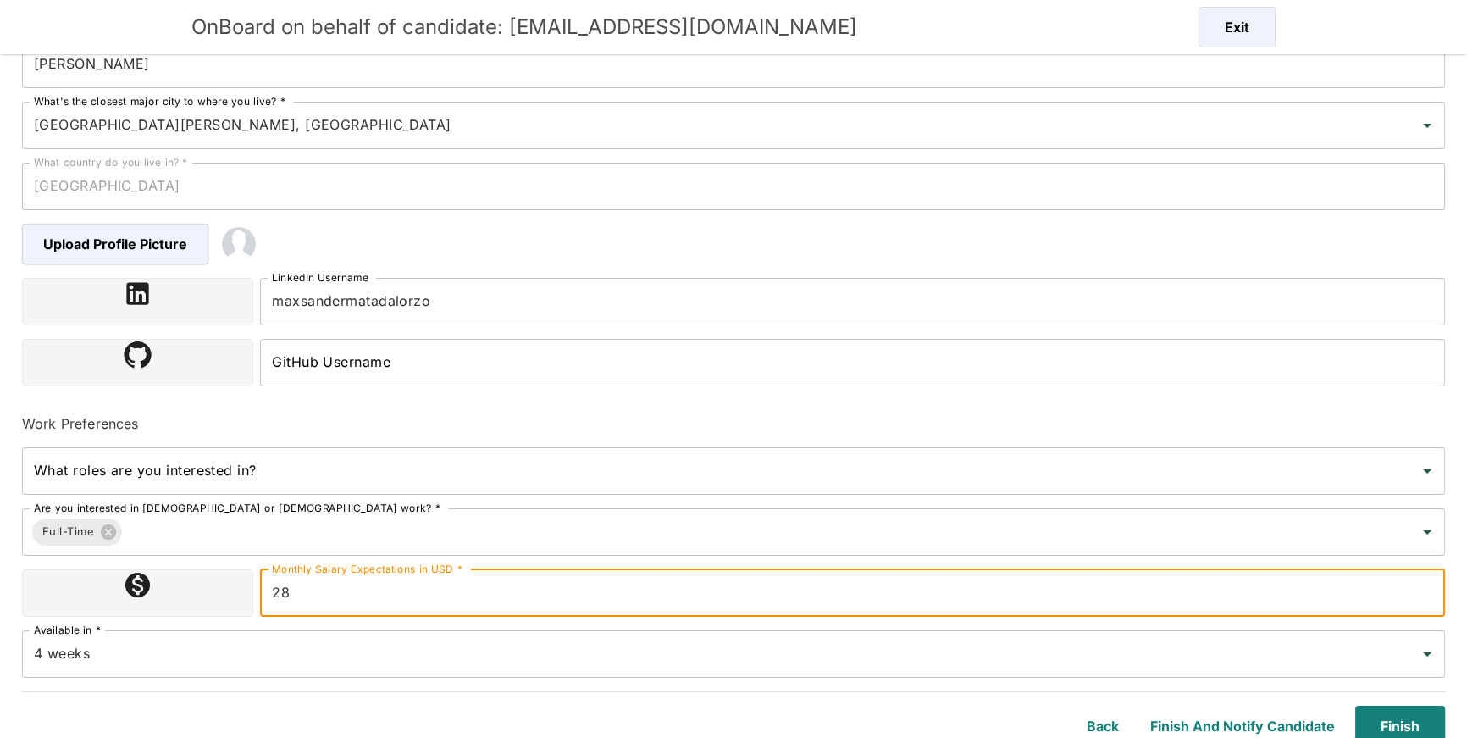
type input "2800000"
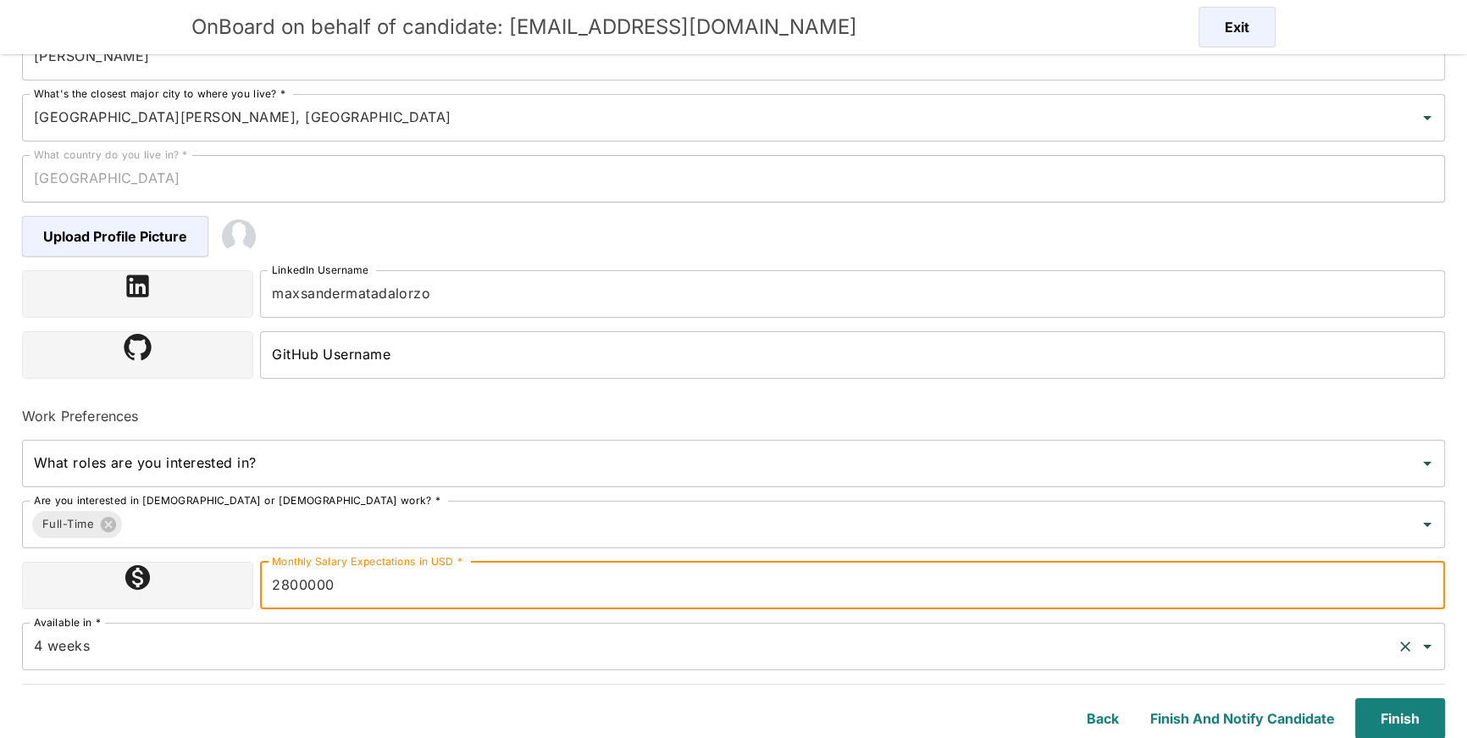
click at [434, 649] on input "4 weeks" at bounding box center [710, 646] width 1360 height 32
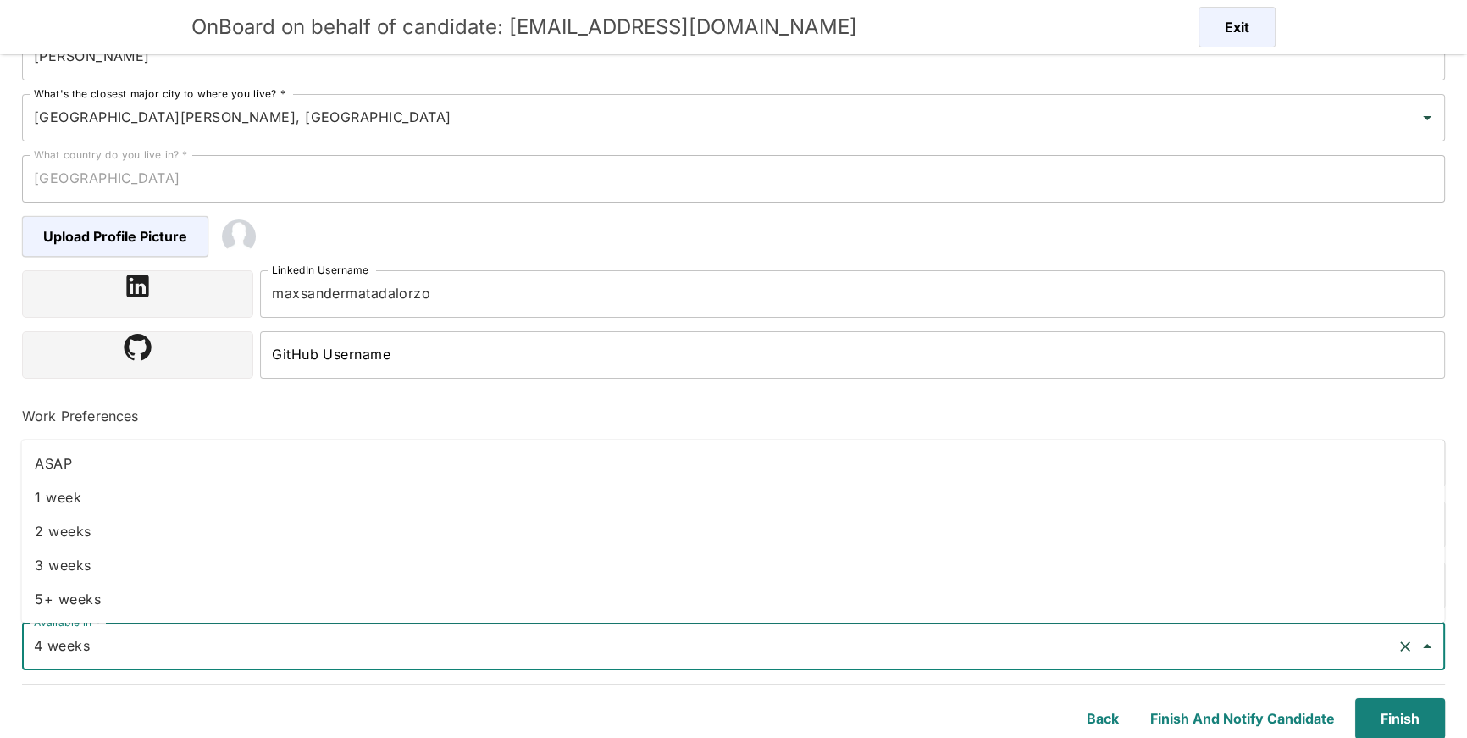
click at [293, 467] on li "ASAP" at bounding box center [732, 463] width 1423 height 34
type input "ASAP"
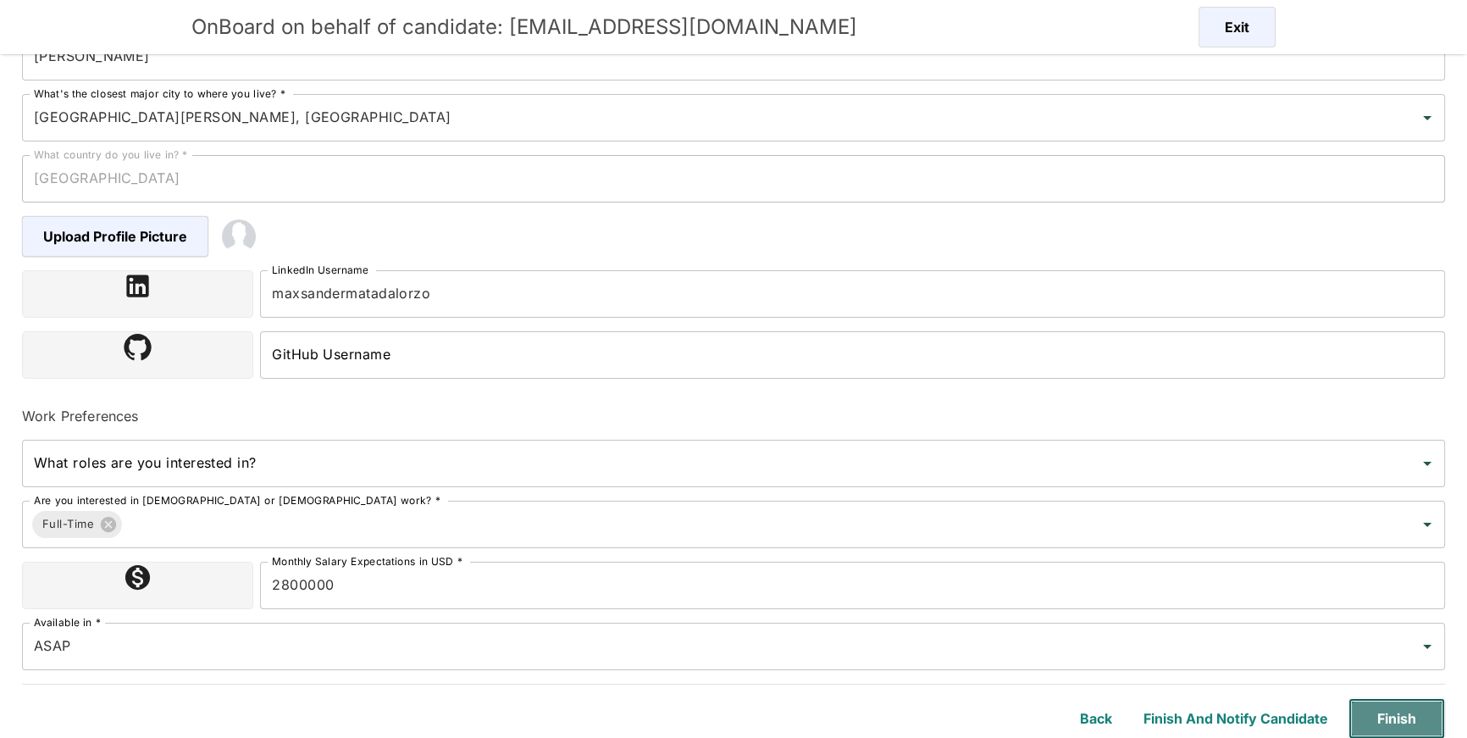
click at [1409, 719] on button "Finish" at bounding box center [1396, 718] width 97 height 41
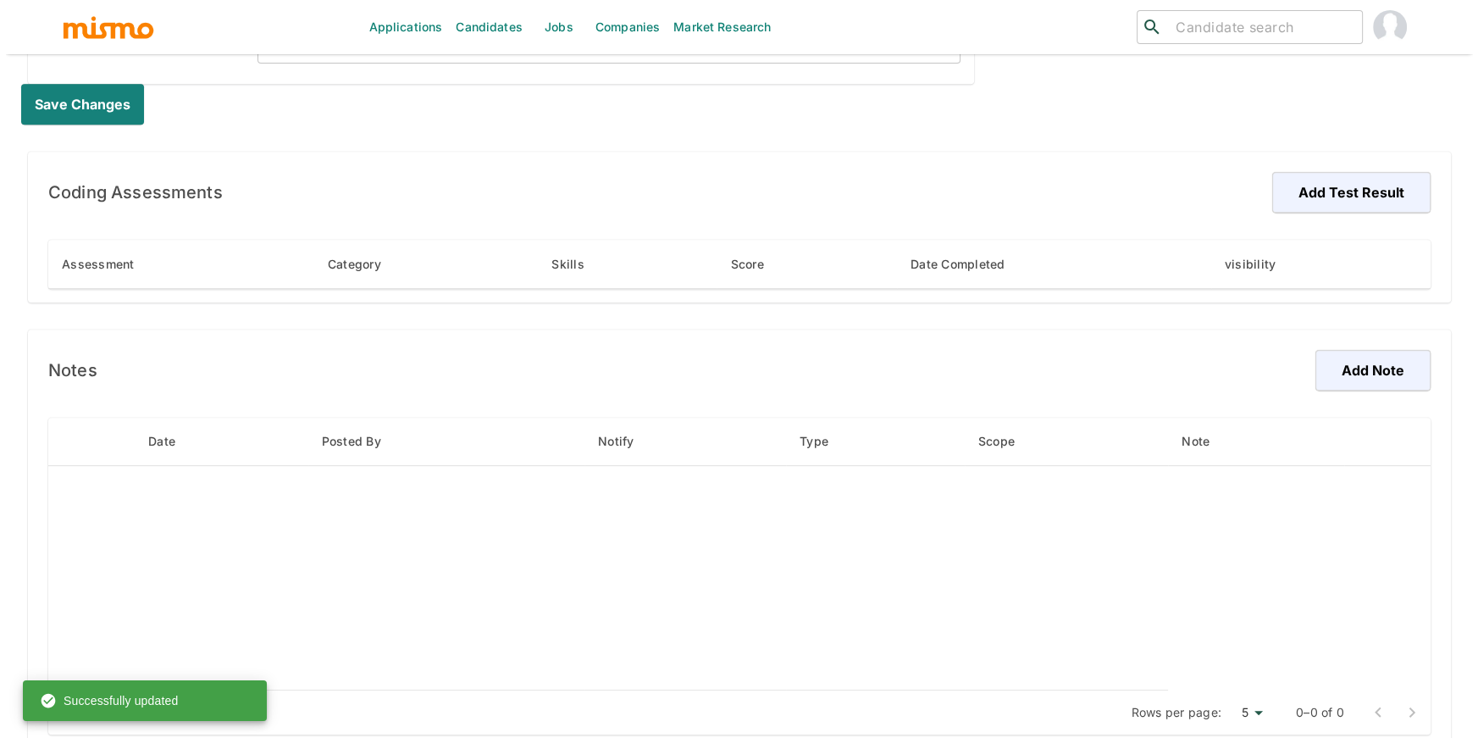
scroll to position [932, 0]
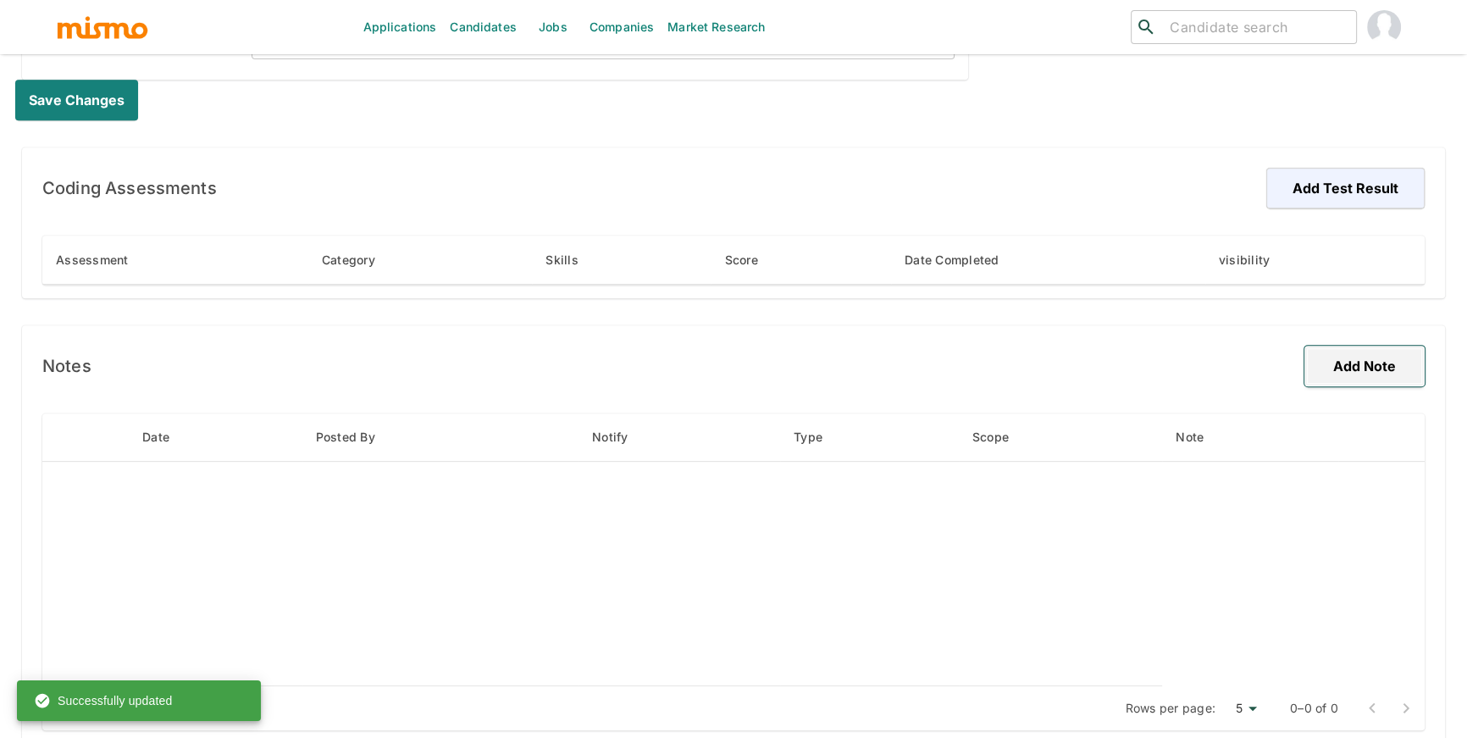
click at [1336, 359] on button "Add Note" at bounding box center [1364, 366] width 120 height 41
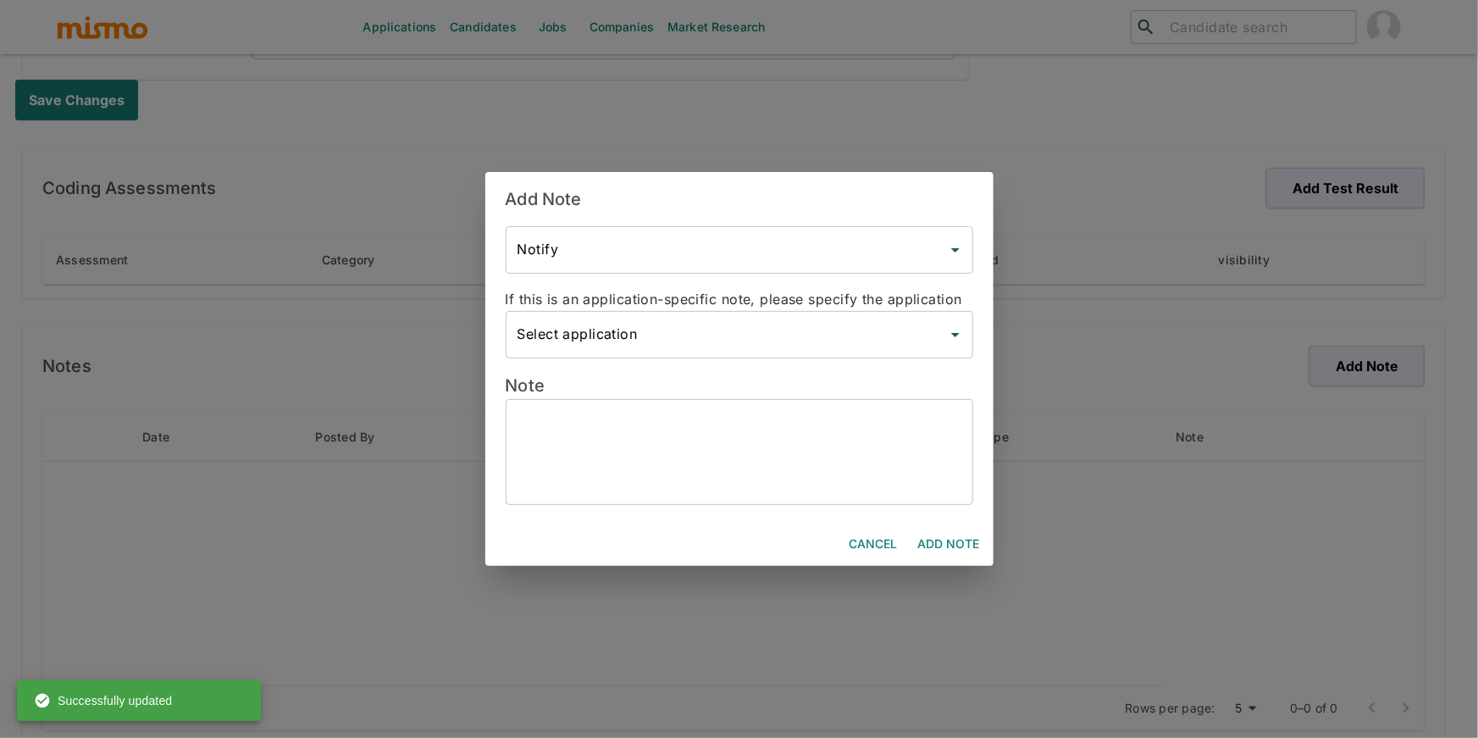
drag, startPoint x: 1336, startPoint y: 359, endPoint x: 873, endPoint y: 421, distance: 466.6
click at [873, 421] on textarea at bounding box center [740, 451] width 444 height 78
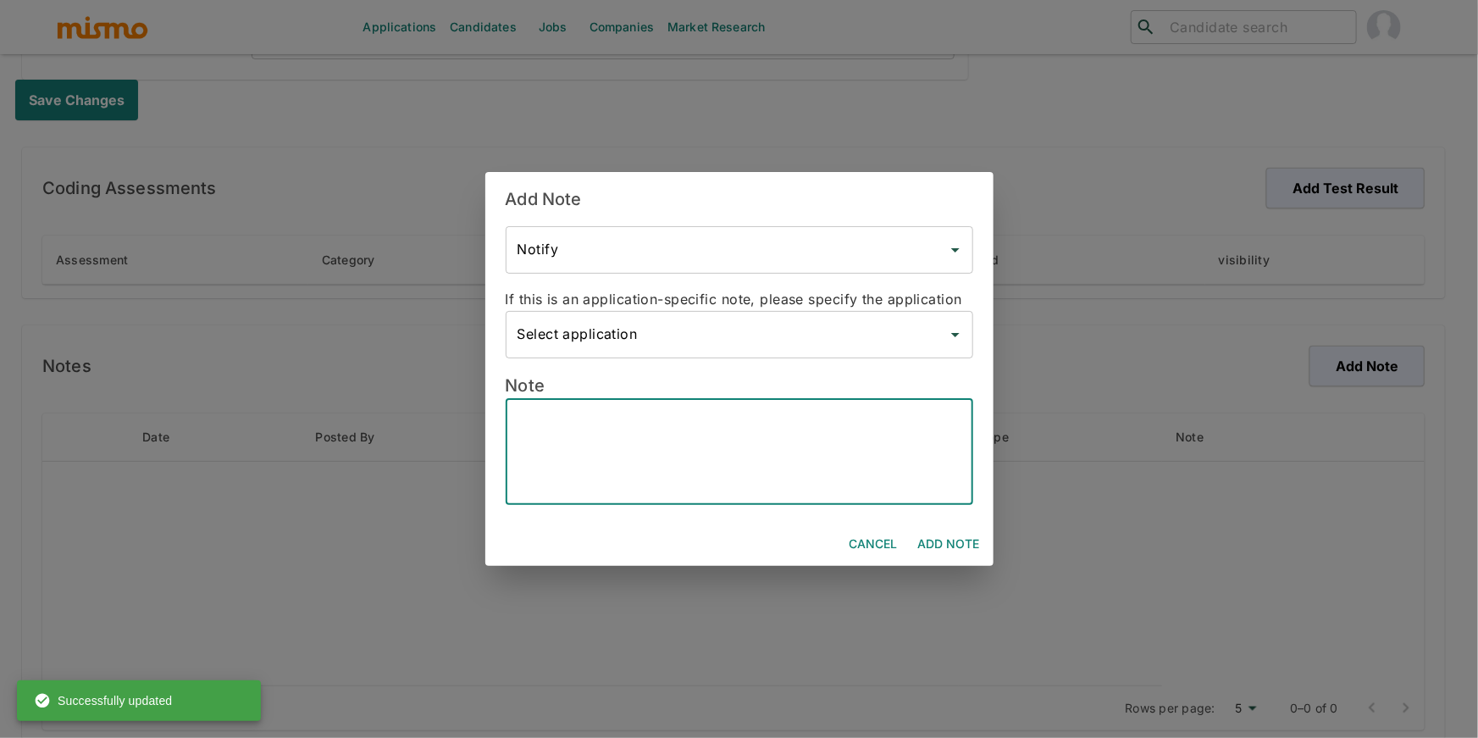
paste textarea "Candidate’s Name - Maxsander [PERSON_NAME] Hybrid - Yes Bachelor’s Degree - BSC…"
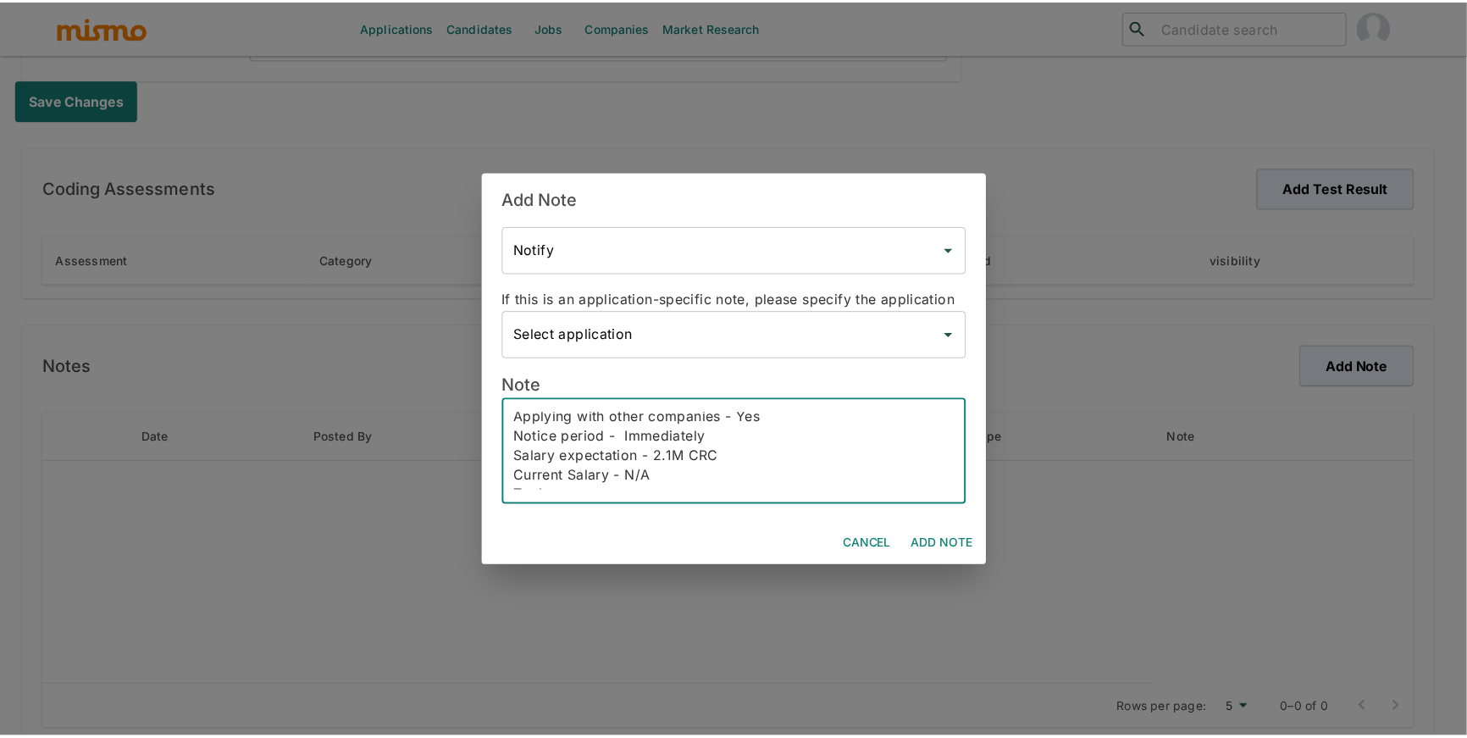
scroll to position [0, 0]
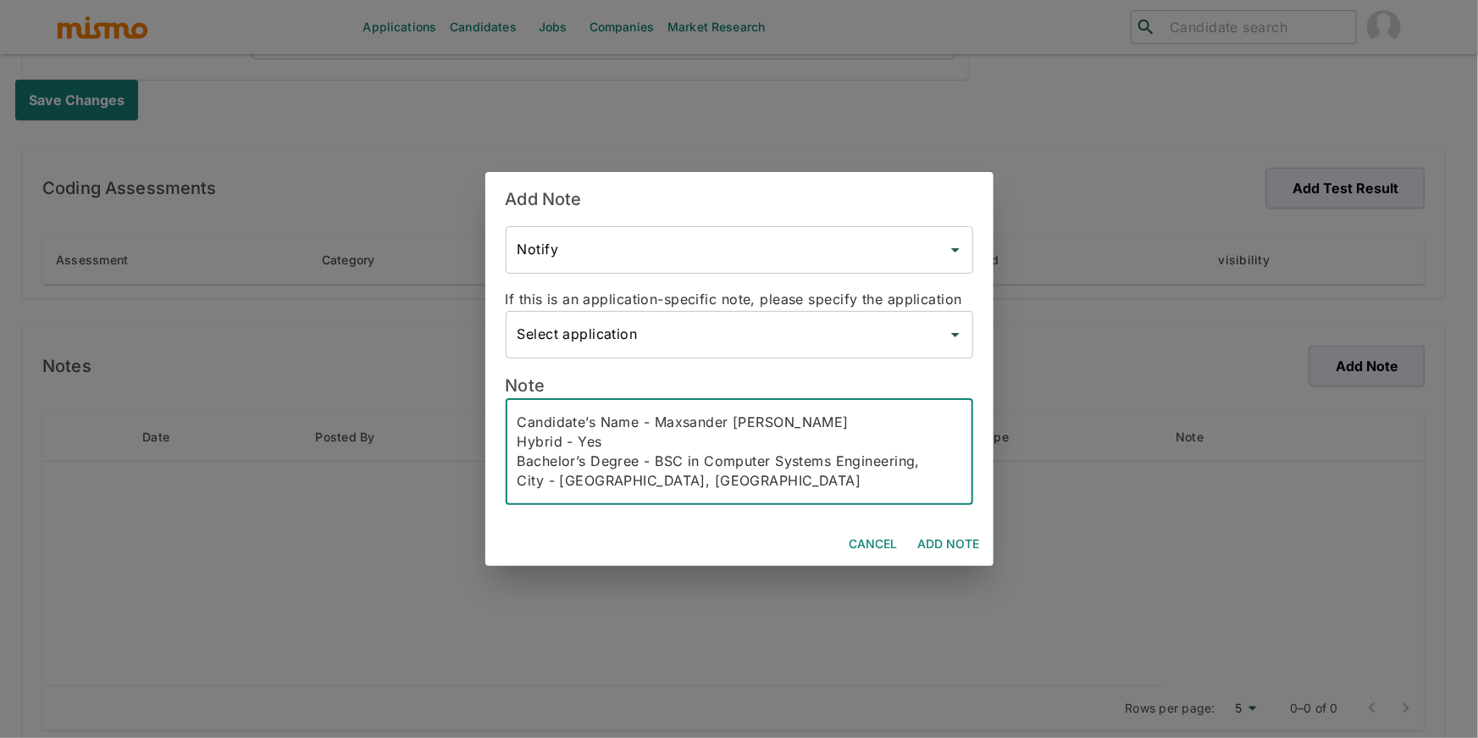
click at [521, 425] on textarea "Candidate’s Name - Maxsander [PERSON_NAME] Hybrid - Yes Bachelor’s Degree - BSC…" at bounding box center [740, 451] width 444 height 78
click at [623, 425] on textarea "Interviewed on Candidate’s Name - Maxsander [PERSON_NAME] Hybrid - Yes Bachelor…" at bounding box center [740, 451] width 444 height 78
type textarea "Interviewed on [DATE] 4:30pm Candidate’s Name - Maxsander [PERSON_NAME] Hybrid …"
click at [964, 538] on button "Add Note" at bounding box center [948, 544] width 75 height 31
